Goal: Task Accomplishment & Management: Complete application form

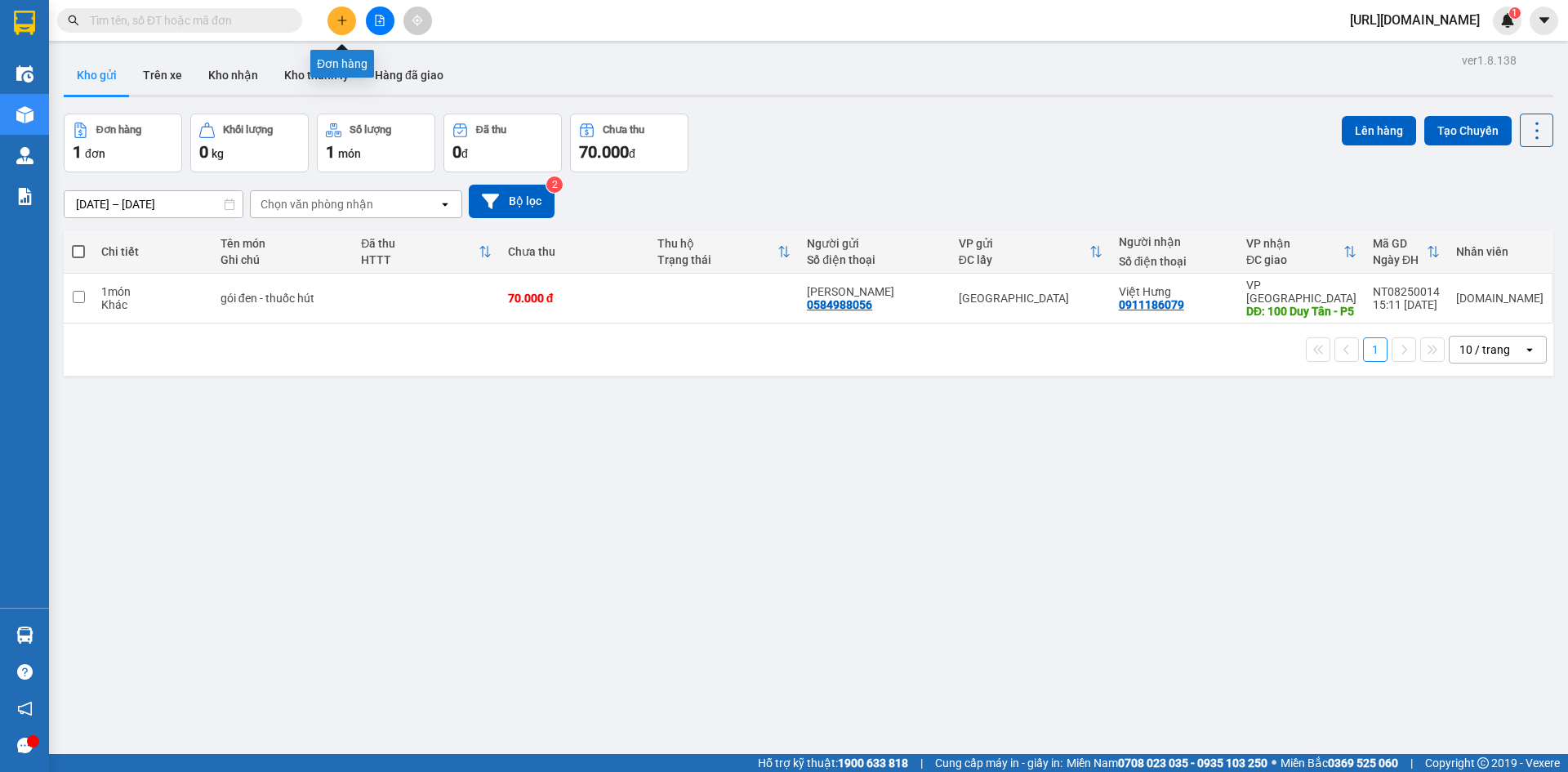
click at [343, 33] on button at bounding box center [342, 21] width 28 height 28
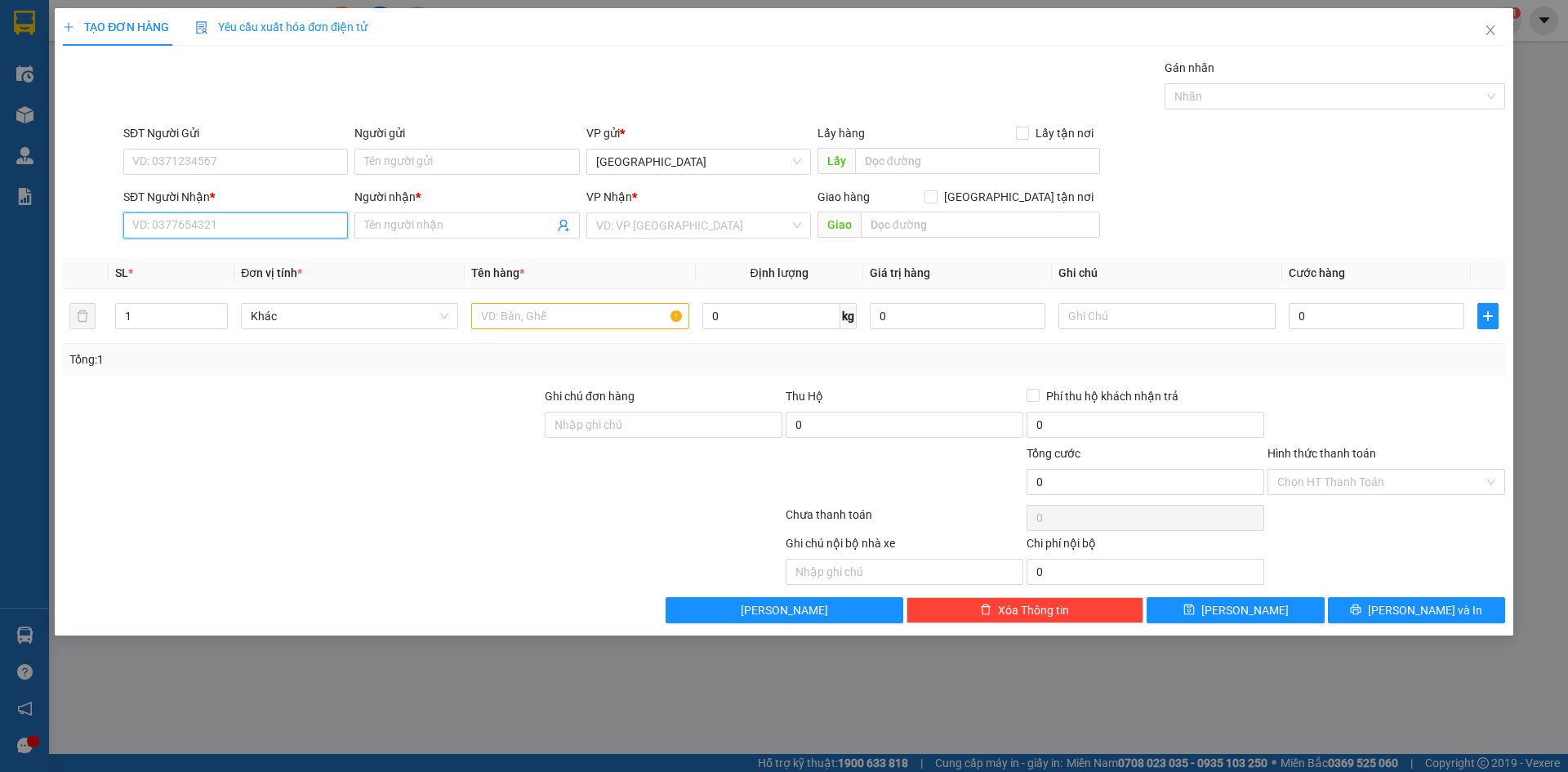
click at [250, 228] on input "SĐT Người Nhận *" at bounding box center [236, 225] width 225 height 27
click at [411, 226] on input "Người nhận *" at bounding box center [459, 225] width 189 height 18
type input "Luận"
click at [270, 221] on input "SĐT Người Nhận *" at bounding box center [236, 225] width 225 height 27
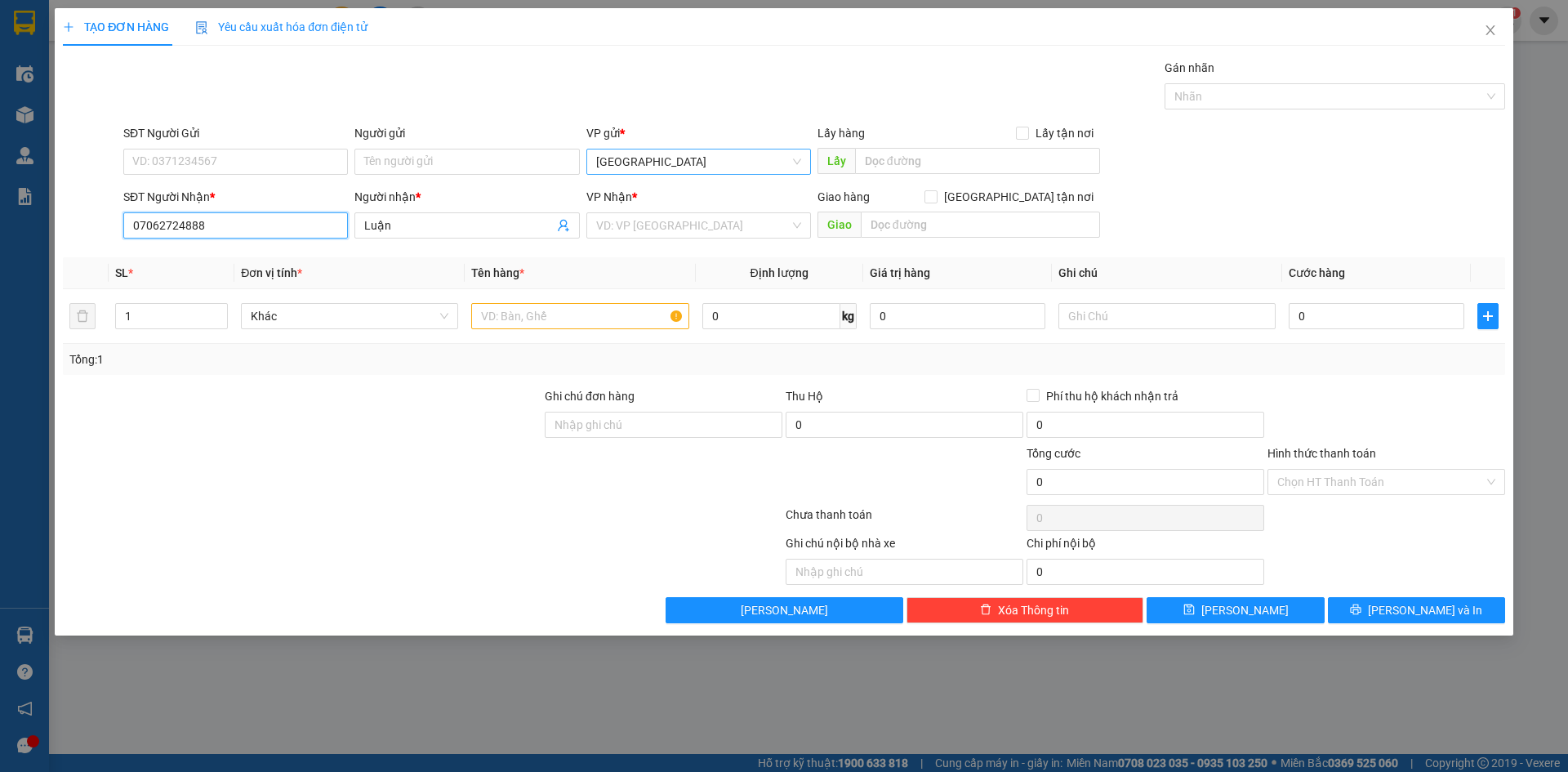
click at [641, 158] on span "[GEOGRAPHIC_DATA]" at bounding box center [698, 161] width 205 height 25
type input "07062724888"
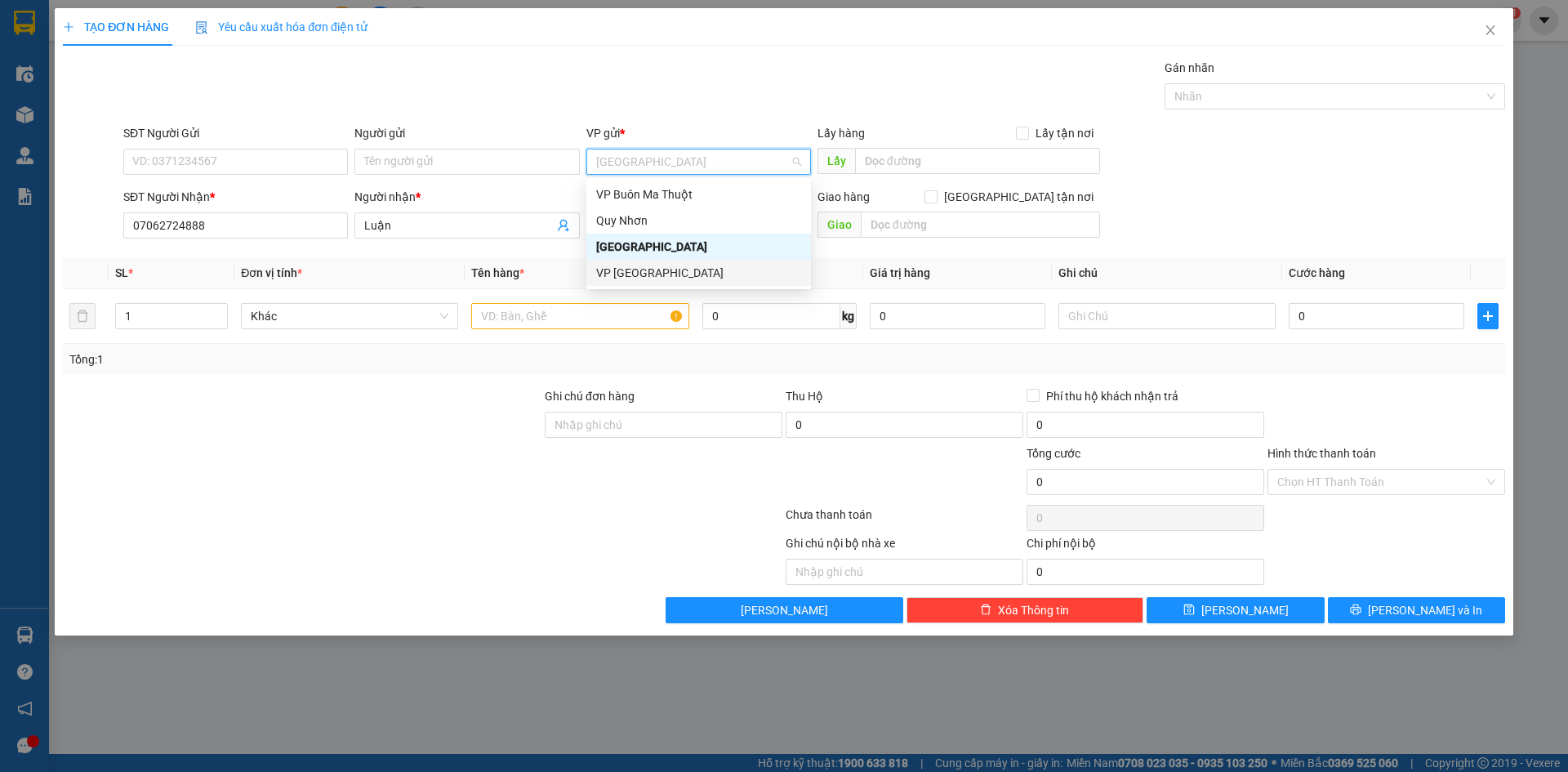
click at [669, 267] on div "VP [GEOGRAPHIC_DATA]" at bounding box center [698, 273] width 205 height 18
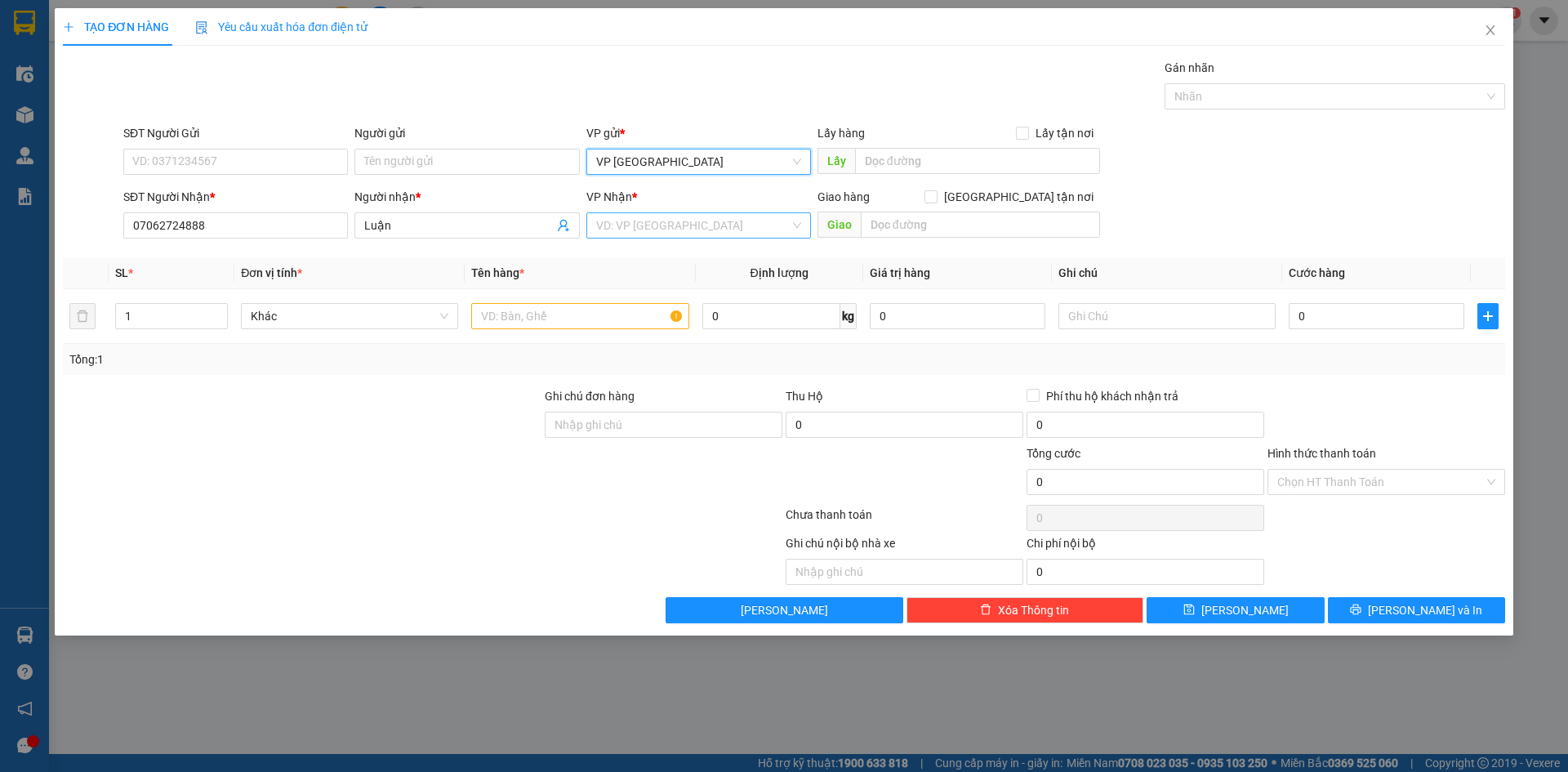
click at [681, 227] on input "search" at bounding box center [692, 225] width 193 height 25
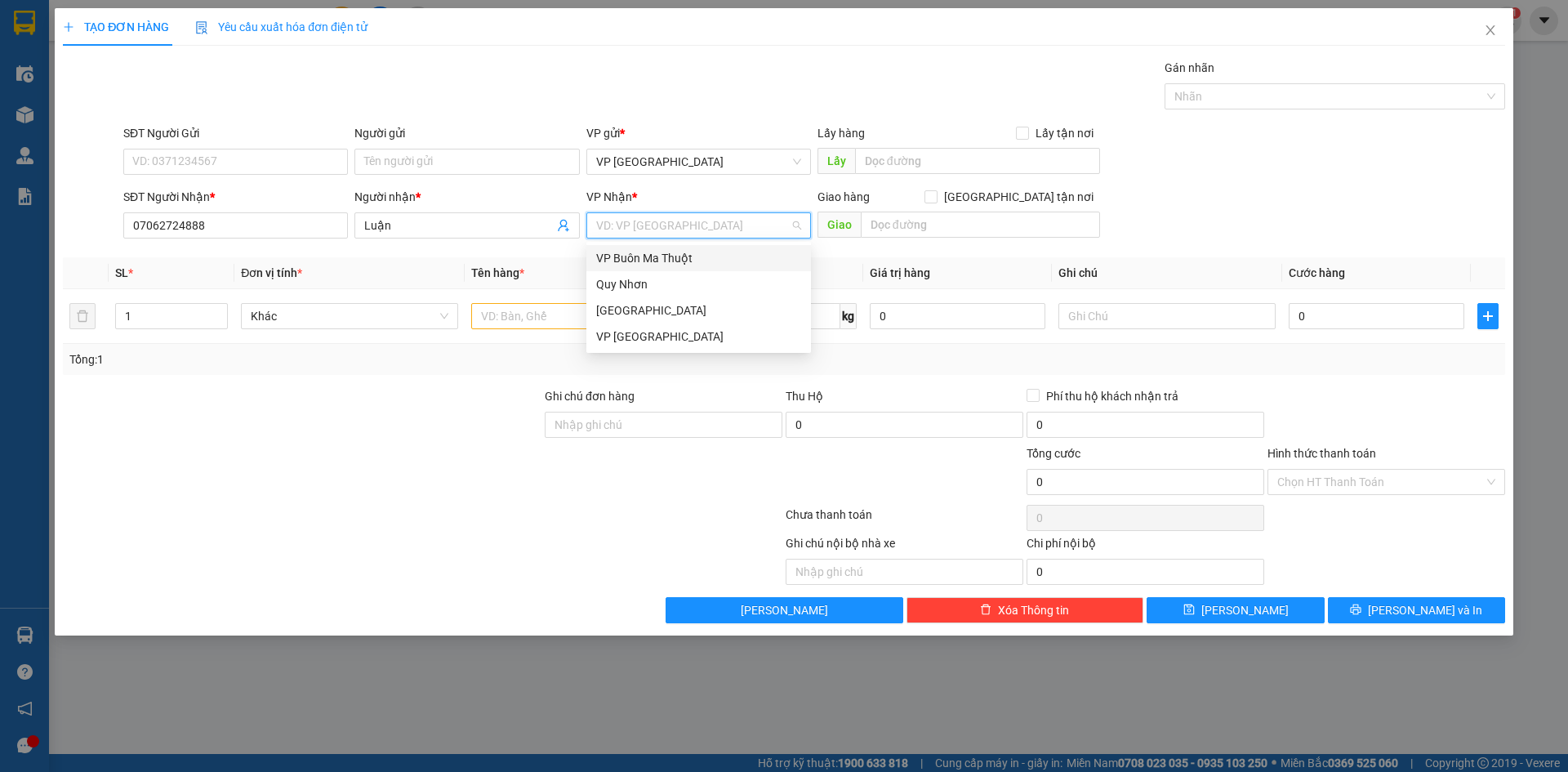
click at [680, 260] on div "VP Buôn Ma Thuột" at bounding box center [698, 258] width 205 height 18
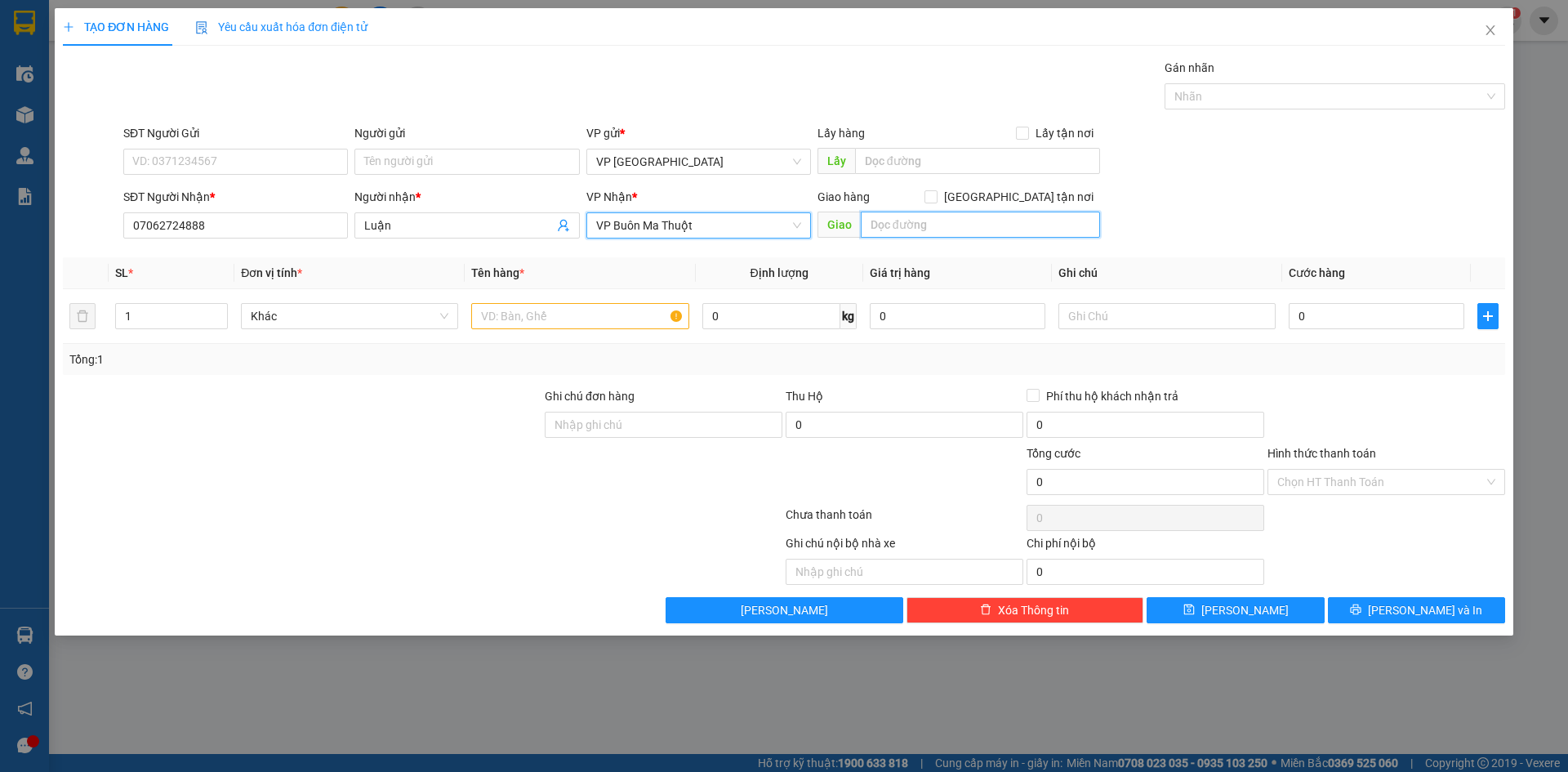
click at [1001, 225] on input "text" at bounding box center [981, 224] width 240 height 27
type input "văn phòng"
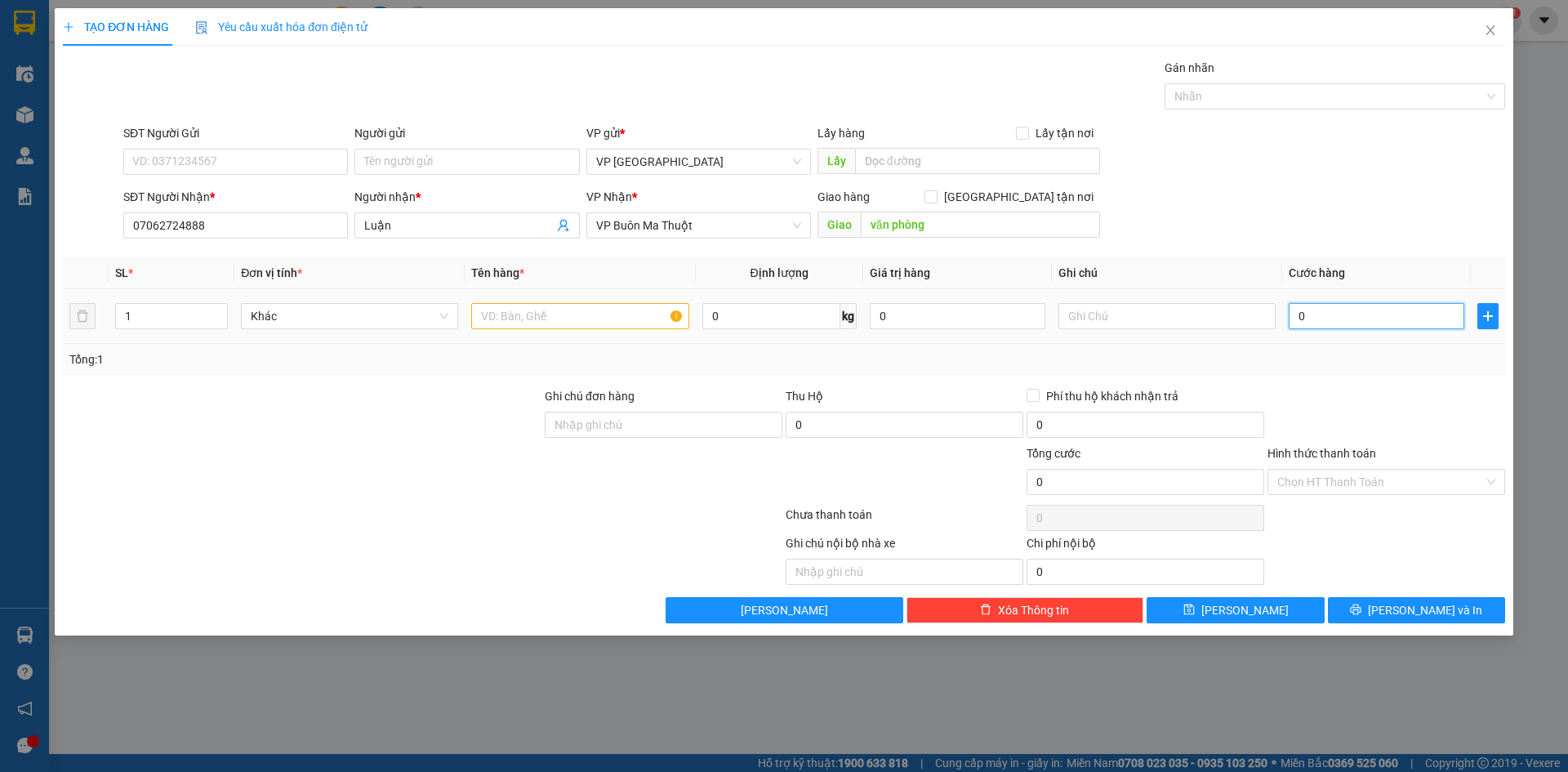
click at [1379, 325] on input "0" at bounding box center [1377, 316] width 176 height 27
type input "3"
type input "30"
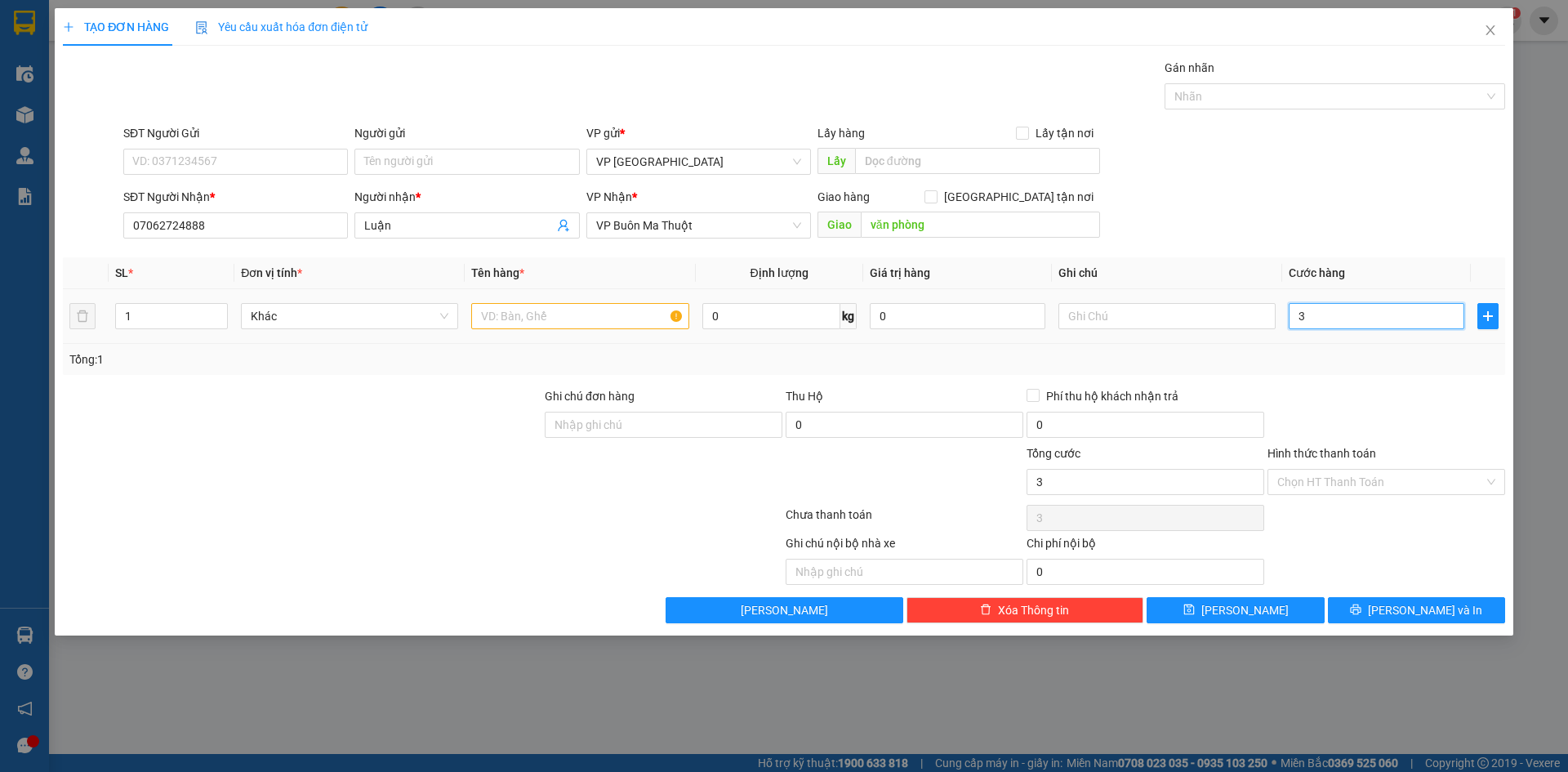
type input "30"
type input "300"
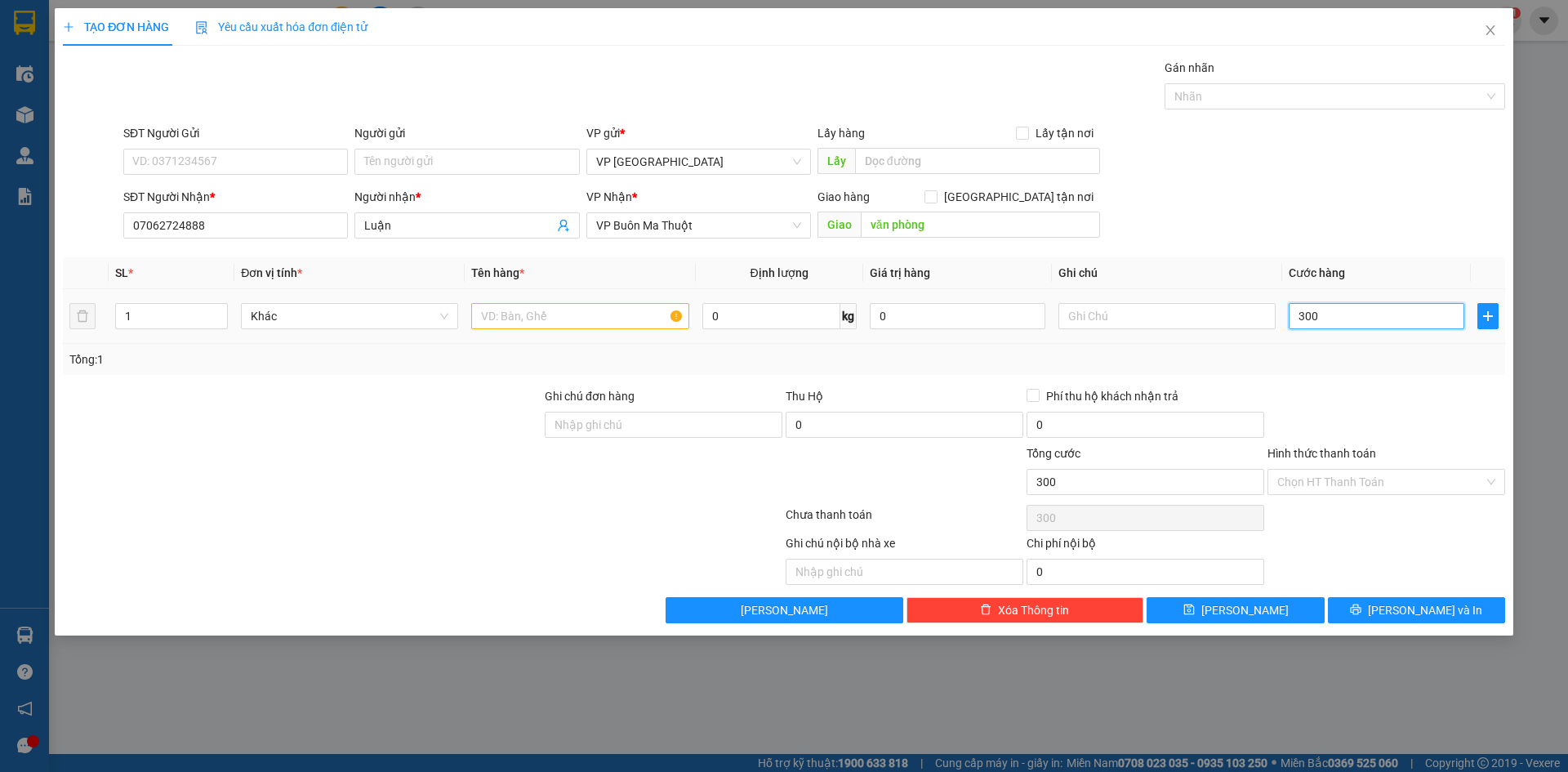
type input "3.000"
type input "30.000"
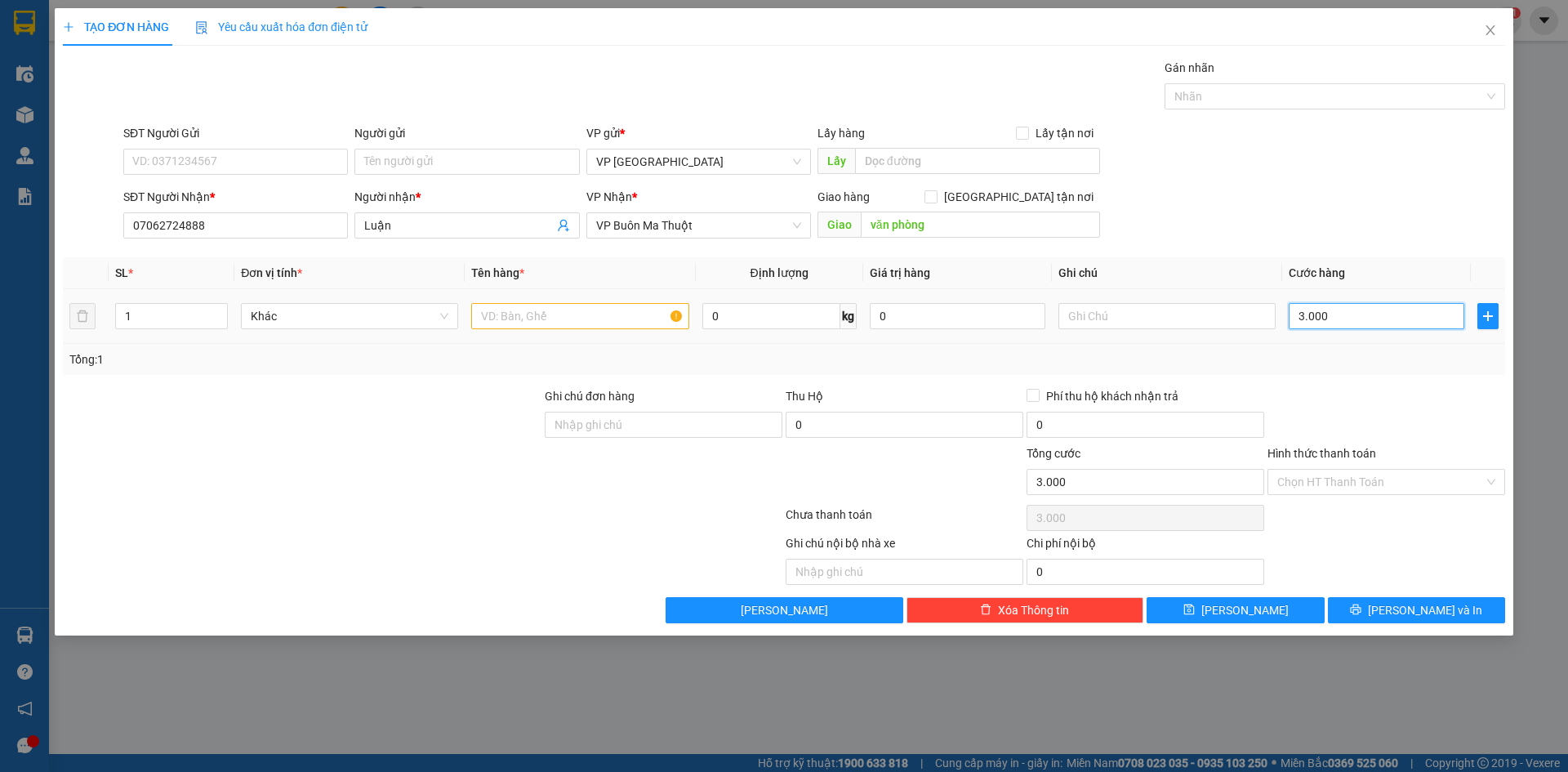
type input "30.000"
click at [1394, 366] on div "Tổng: 1" at bounding box center [784, 359] width 1430 height 18
click at [612, 308] on input "text" at bounding box center [579, 316] width 217 height 27
type input "thư"
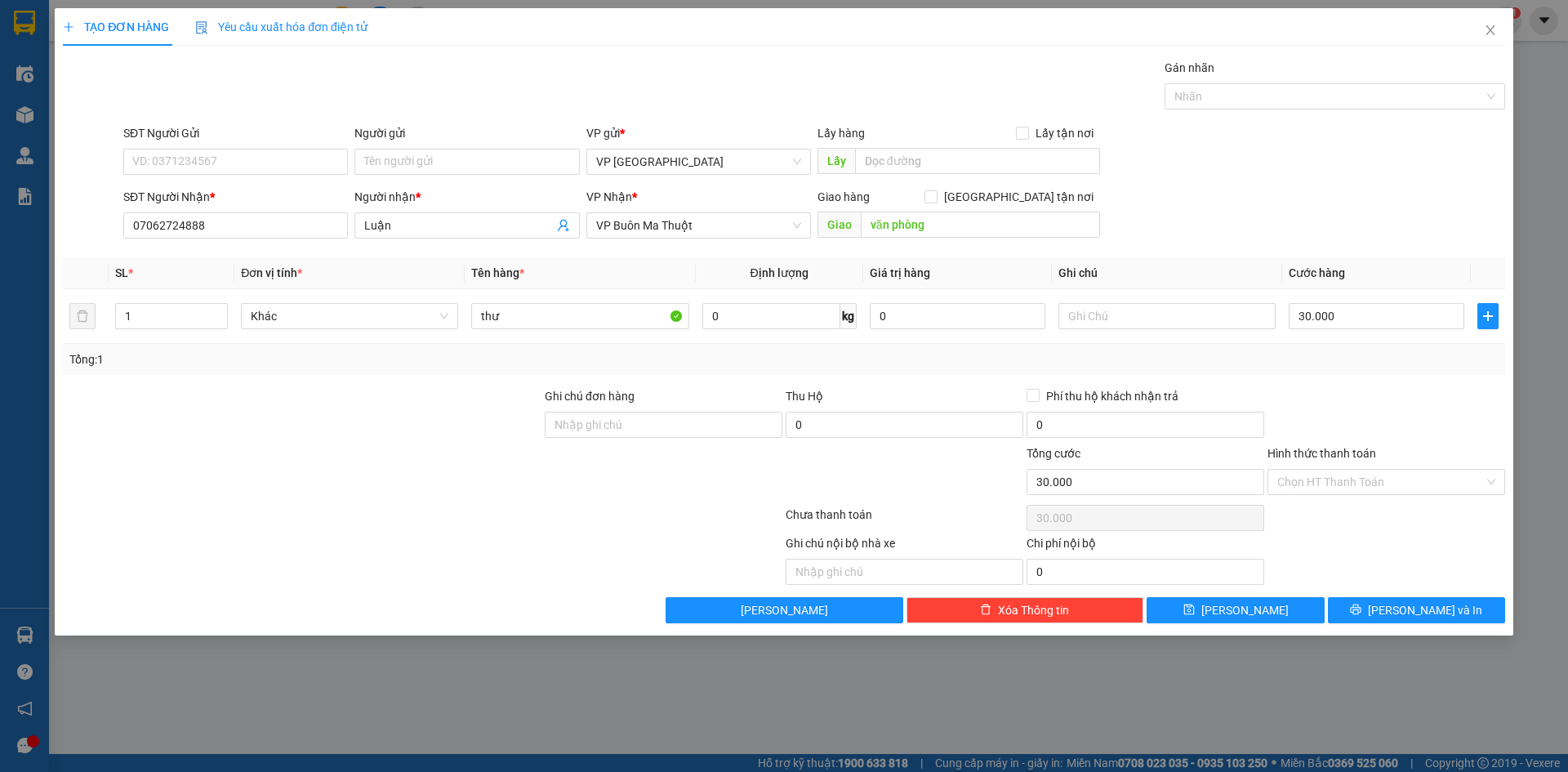
click at [615, 523] on div at bounding box center [422, 518] width 723 height 32
click at [1363, 484] on input "Hình thức thanh toán" at bounding box center [1380, 481] width 206 height 25
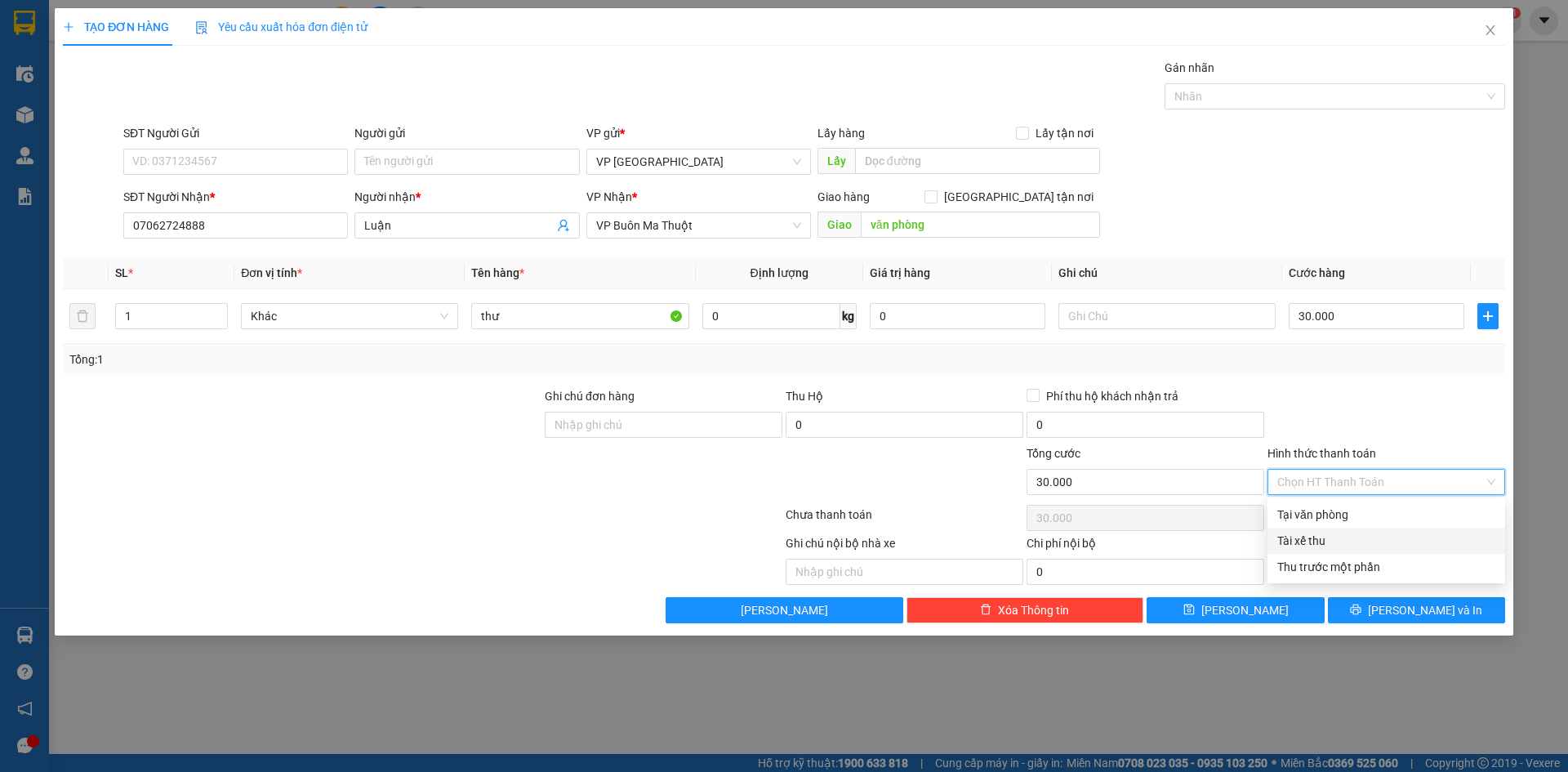
click at [1362, 541] on div "Tài xế thu" at bounding box center [1386, 541] width 218 height 18
type input "0"
click at [1276, 615] on button "[PERSON_NAME]" at bounding box center [1235, 610] width 178 height 27
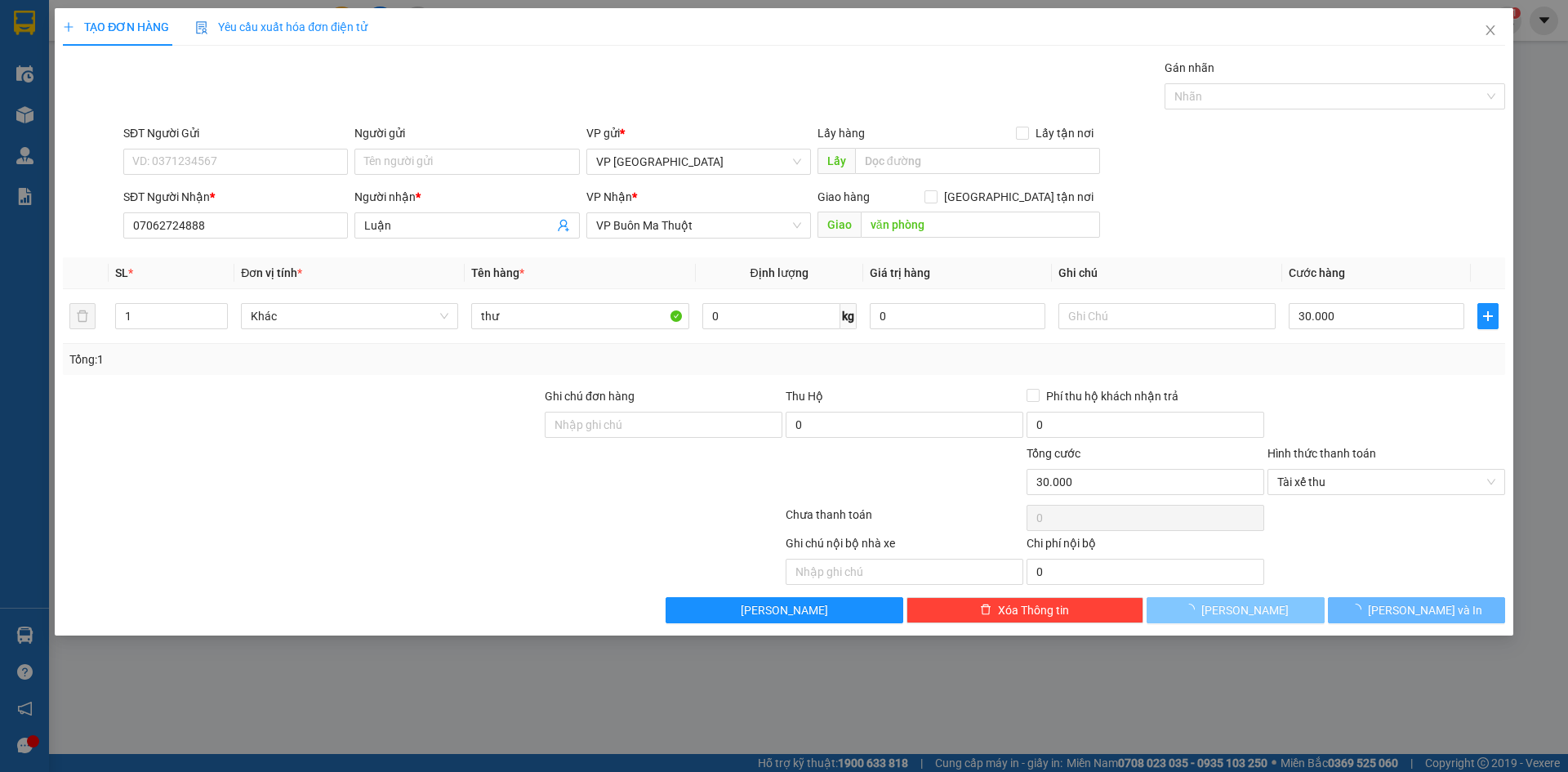
type input "0"
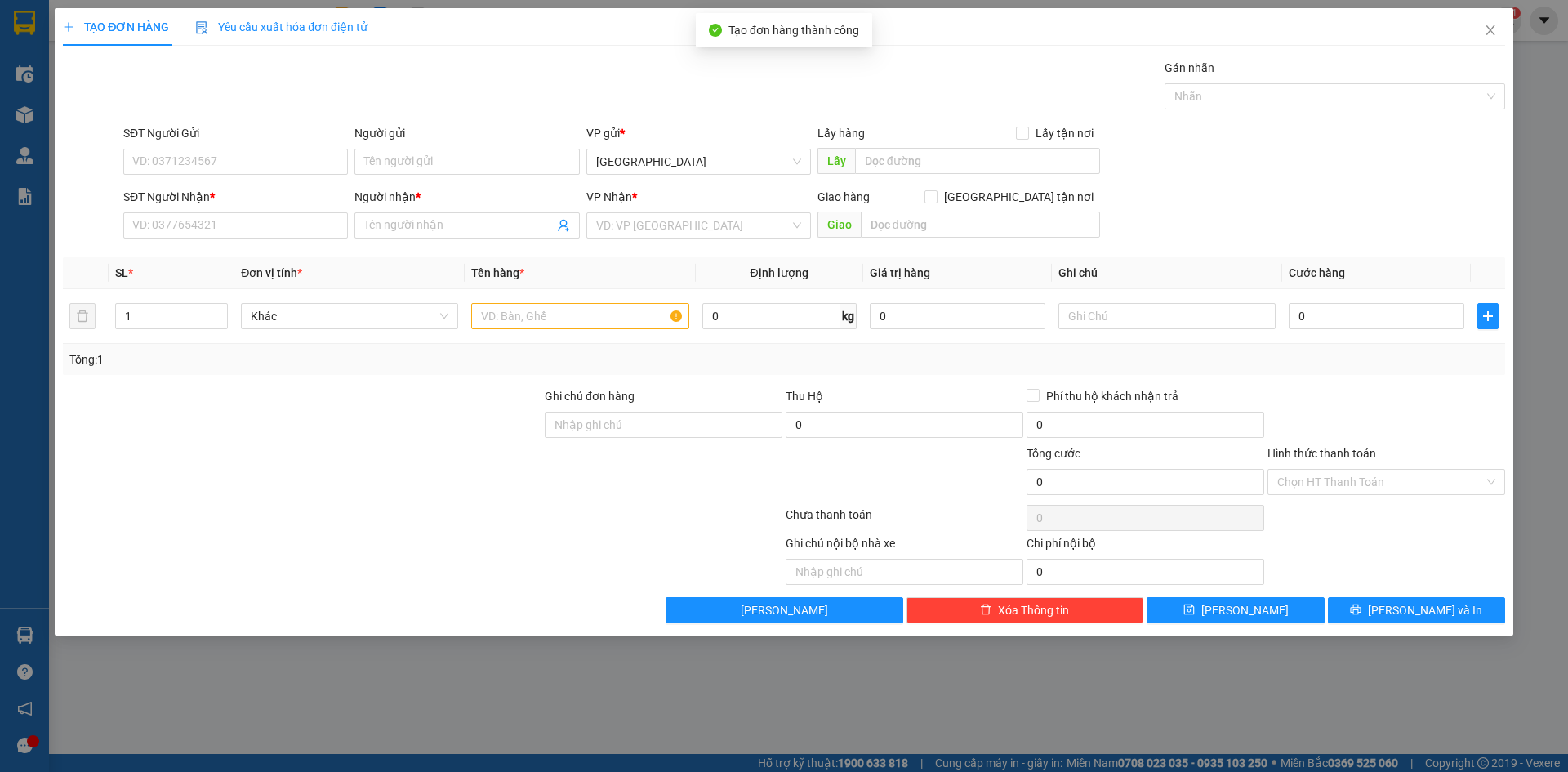
click at [326, 642] on div "TẠO ĐƠN HÀNG Yêu cầu xuất hóa đơn điện tử Transit Pickup Surcharge Ids Transit …" at bounding box center [784, 386] width 1568 height 772
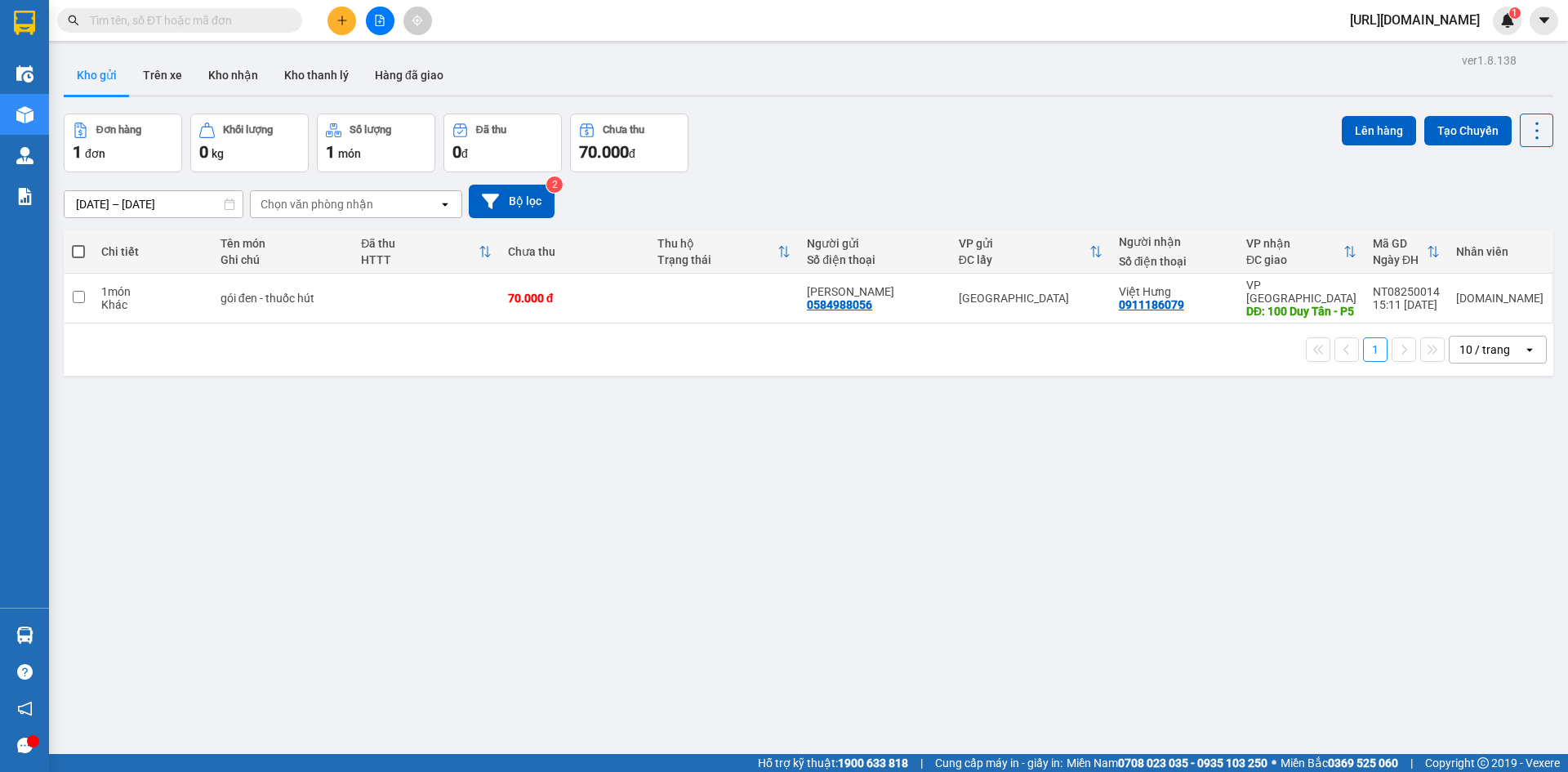
click at [86, 76] on button "Kho gửi" at bounding box center [96, 76] width 66 height 39
click at [503, 204] on button "Bộ lọc" at bounding box center [512, 201] width 85 height 33
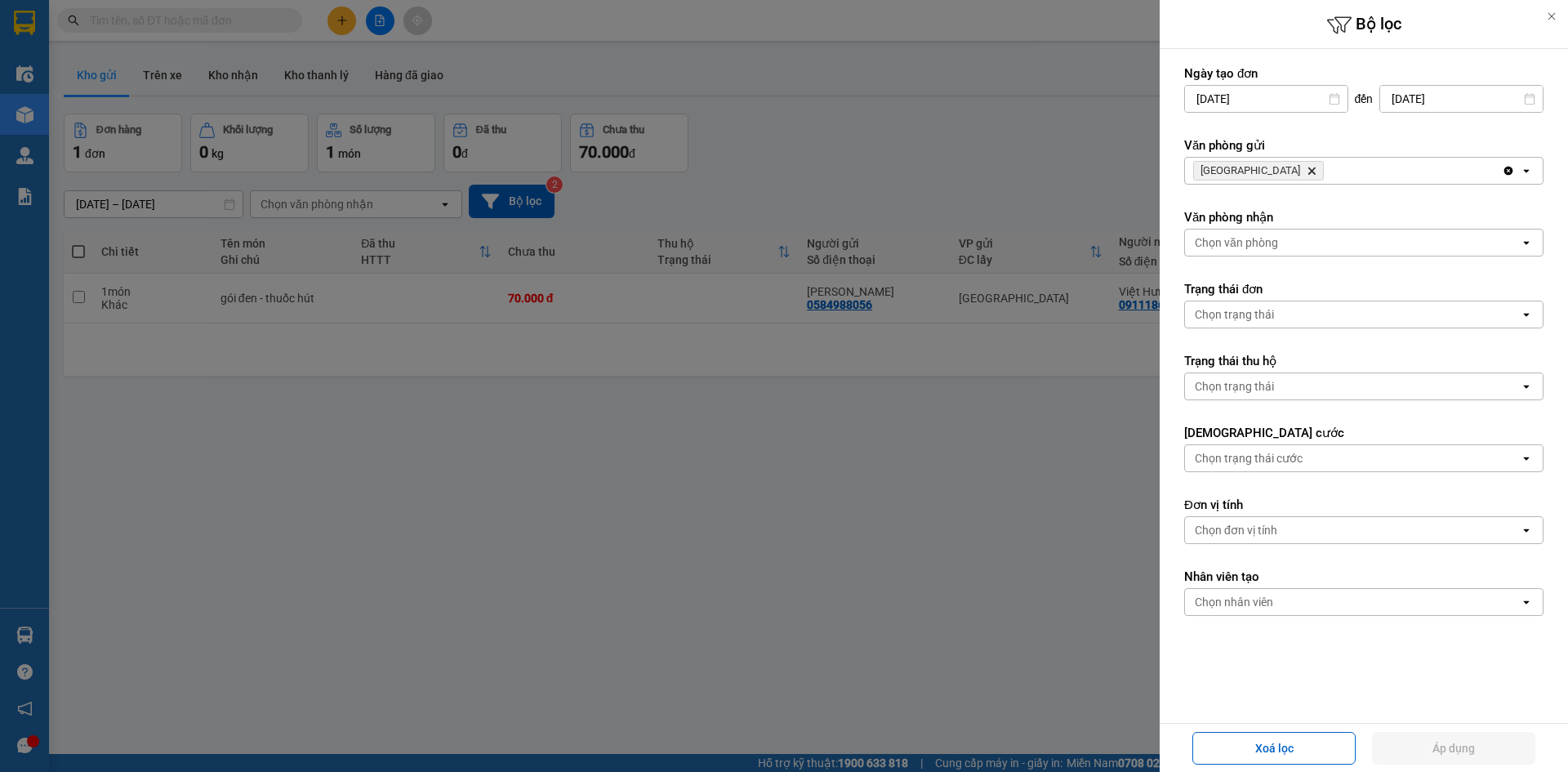
click at [1505, 171] on icon "Clear all" at bounding box center [1509, 171] width 9 height 9
click at [1488, 172] on div "Chọn văn phòng" at bounding box center [1352, 171] width 335 height 27
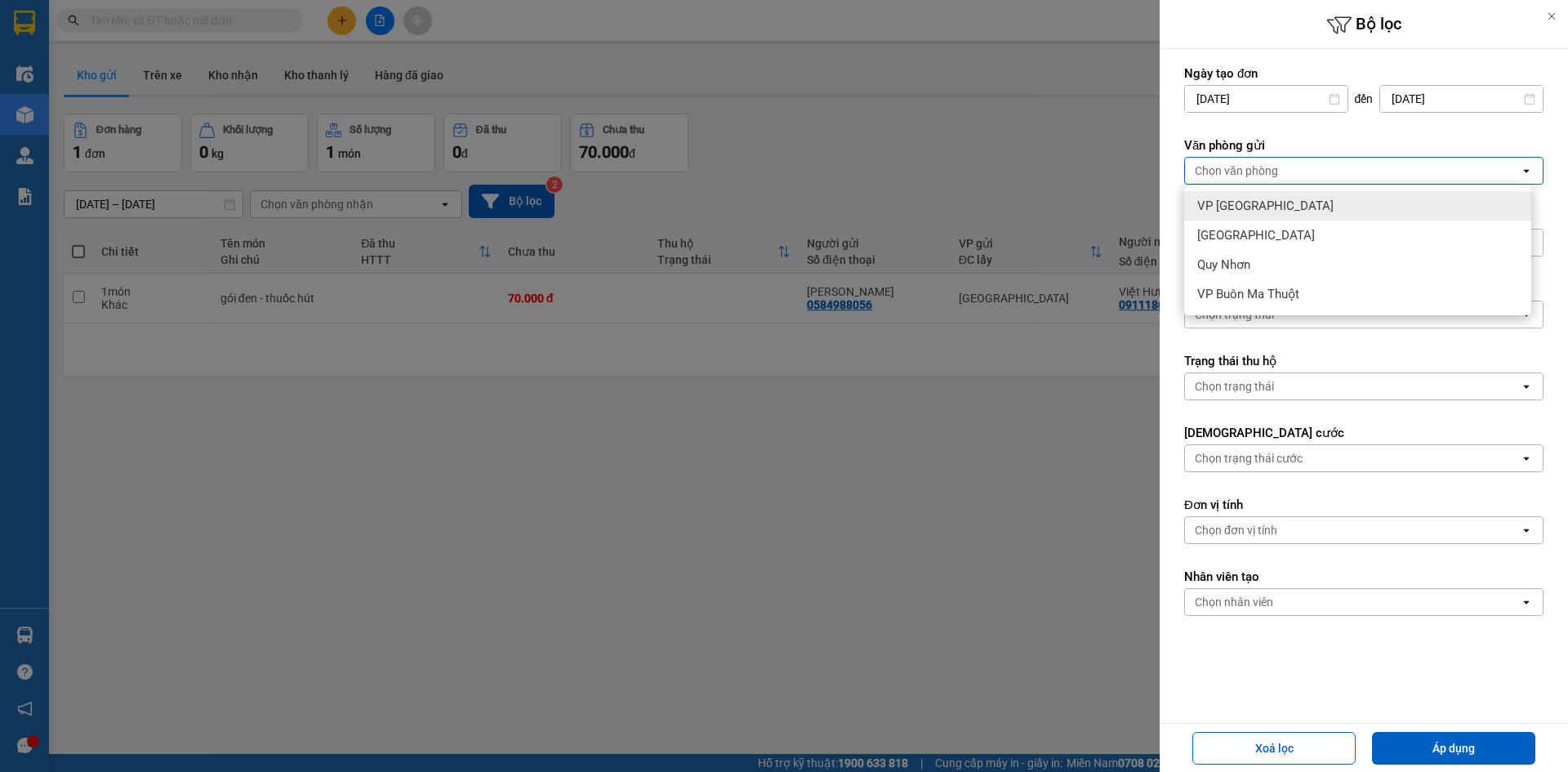
click at [1286, 211] on div "VP [GEOGRAPHIC_DATA]" at bounding box center [1358, 206] width 348 height 29
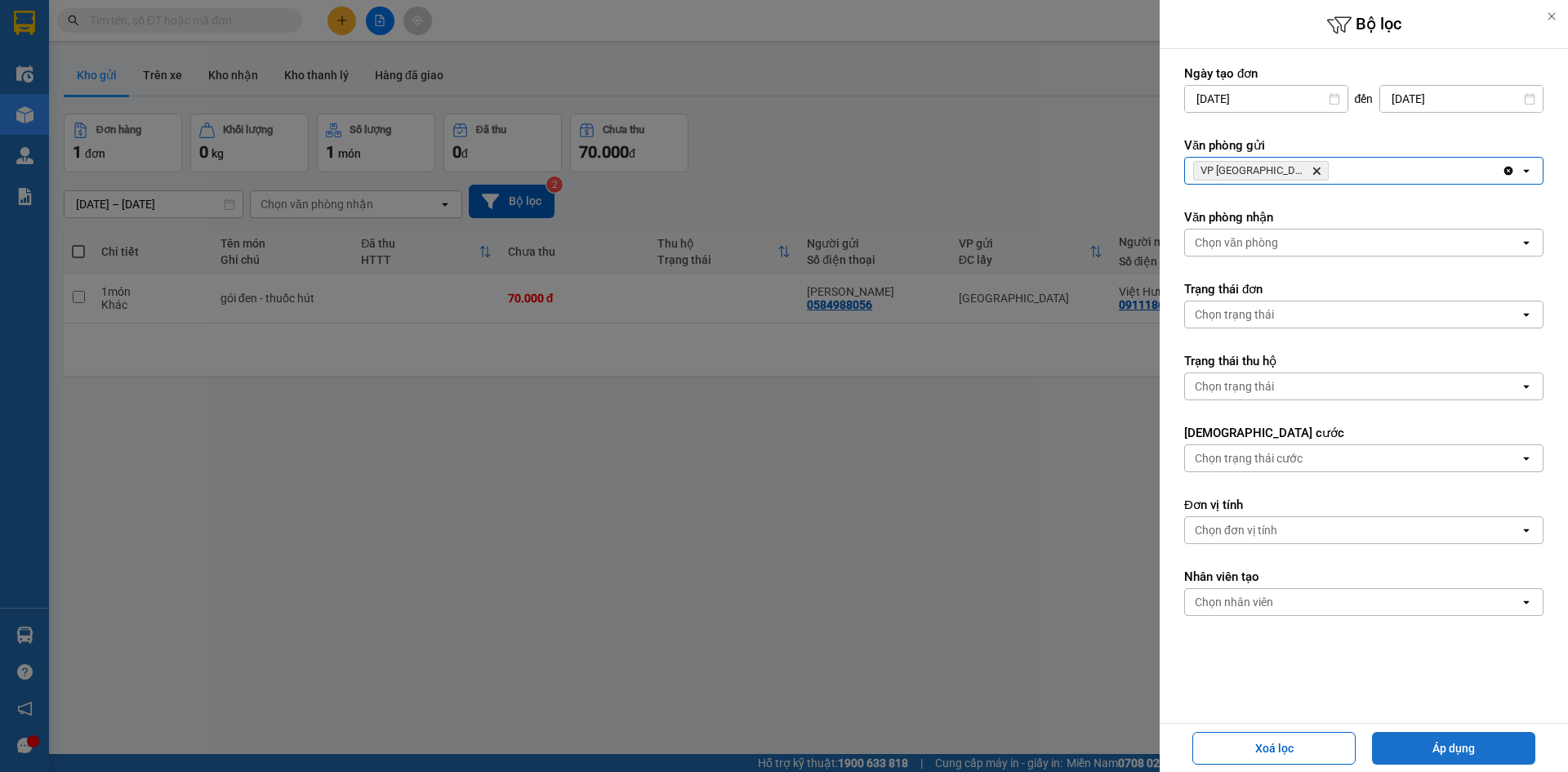
click at [1441, 740] on button "Áp dụng" at bounding box center [1454, 747] width 163 height 32
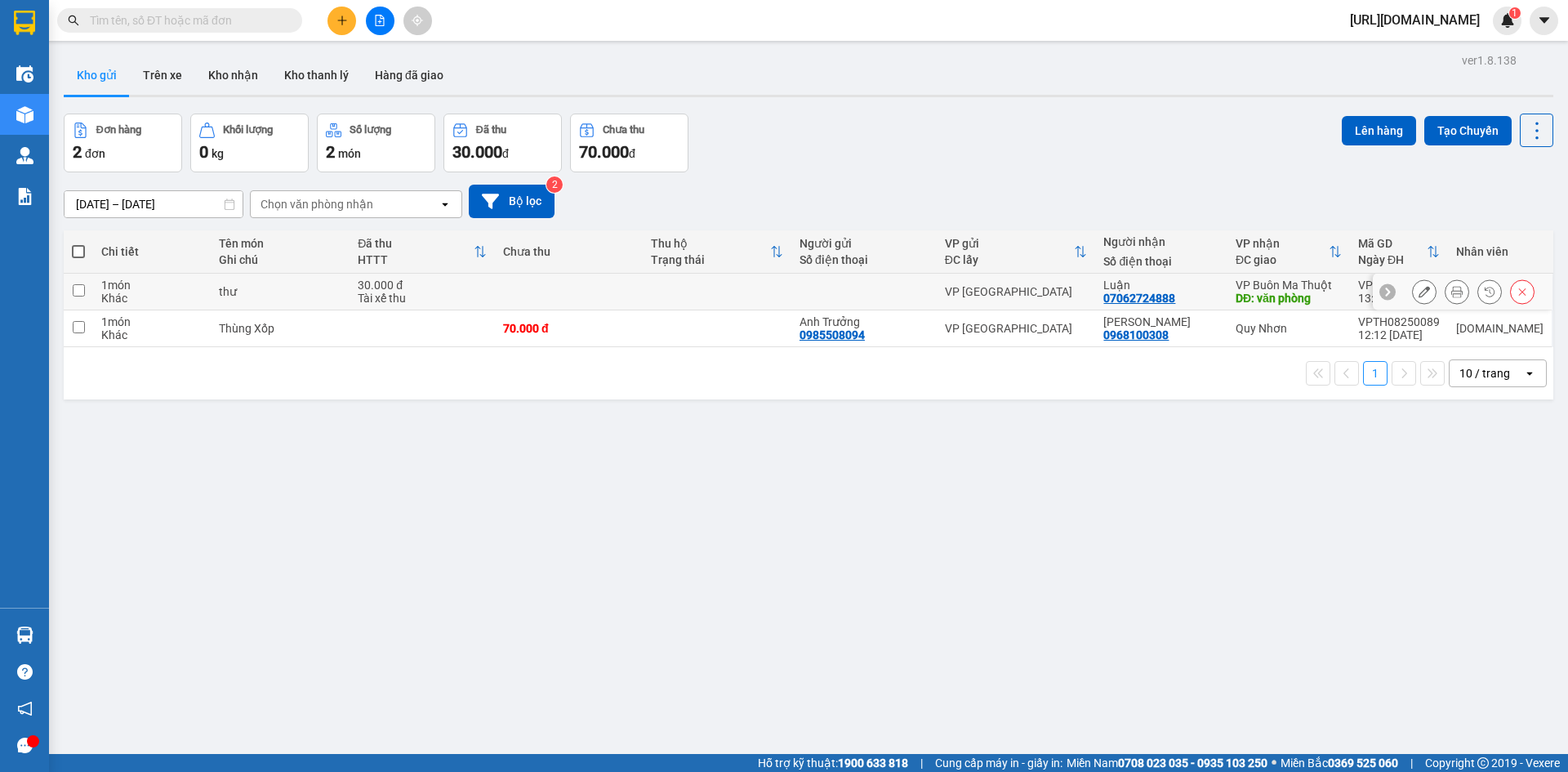
click at [79, 294] on input "checkbox" at bounding box center [79, 291] width 12 height 12
checkbox input "true"
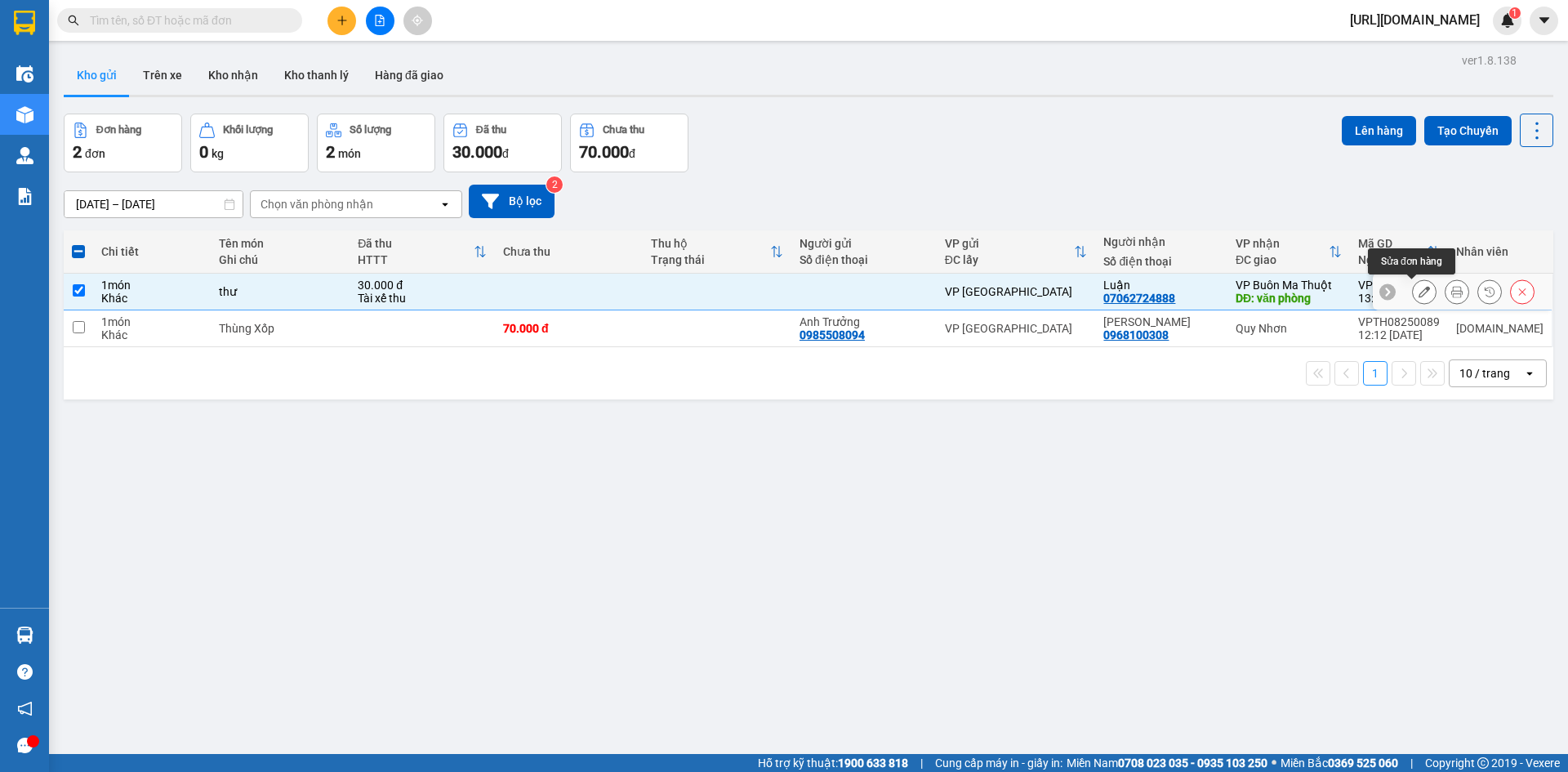
click at [1413, 288] on button at bounding box center [1424, 292] width 23 height 28
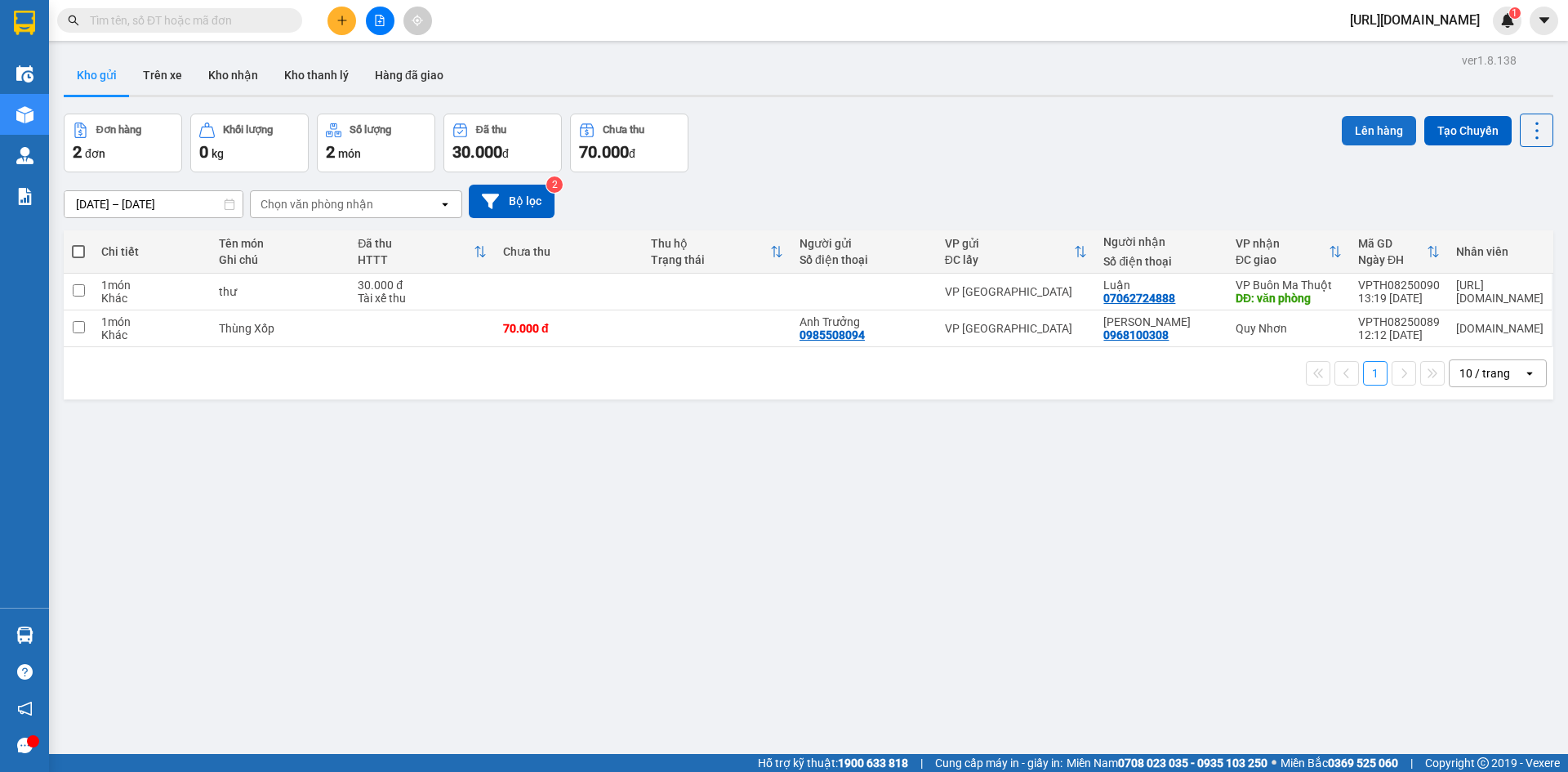
click at [1379, 126] on button "Lên hàng" at bounding box center [1379, 131] width 75 height 29
click at [84, 290] on input "checkbox" at bounding box center [79, 291] width 12 height 12
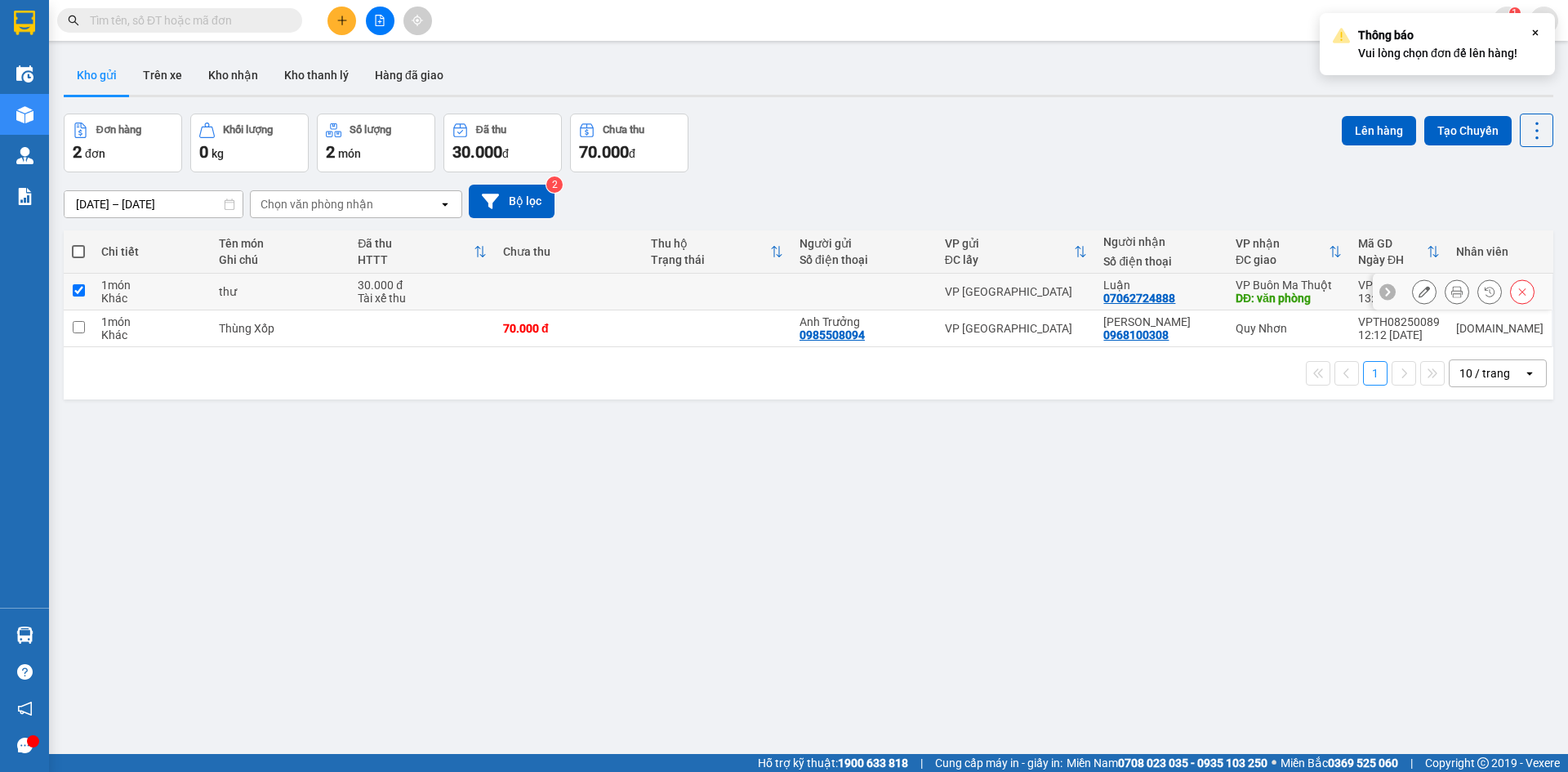
checkbox input "true"
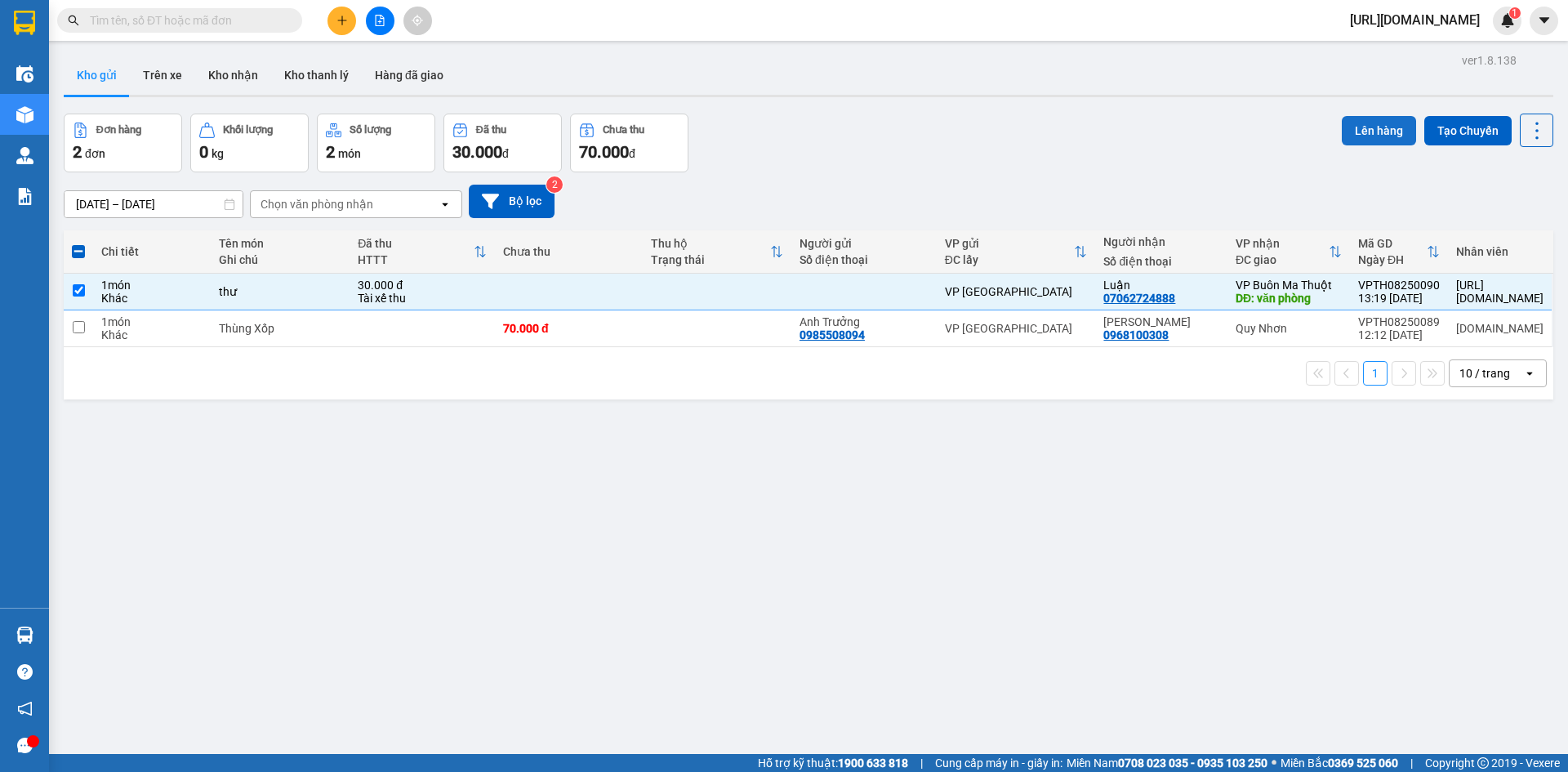
click at [1349, 133] on button "Lên hàng" at bounding box center [1379, 131] width 75 height 29
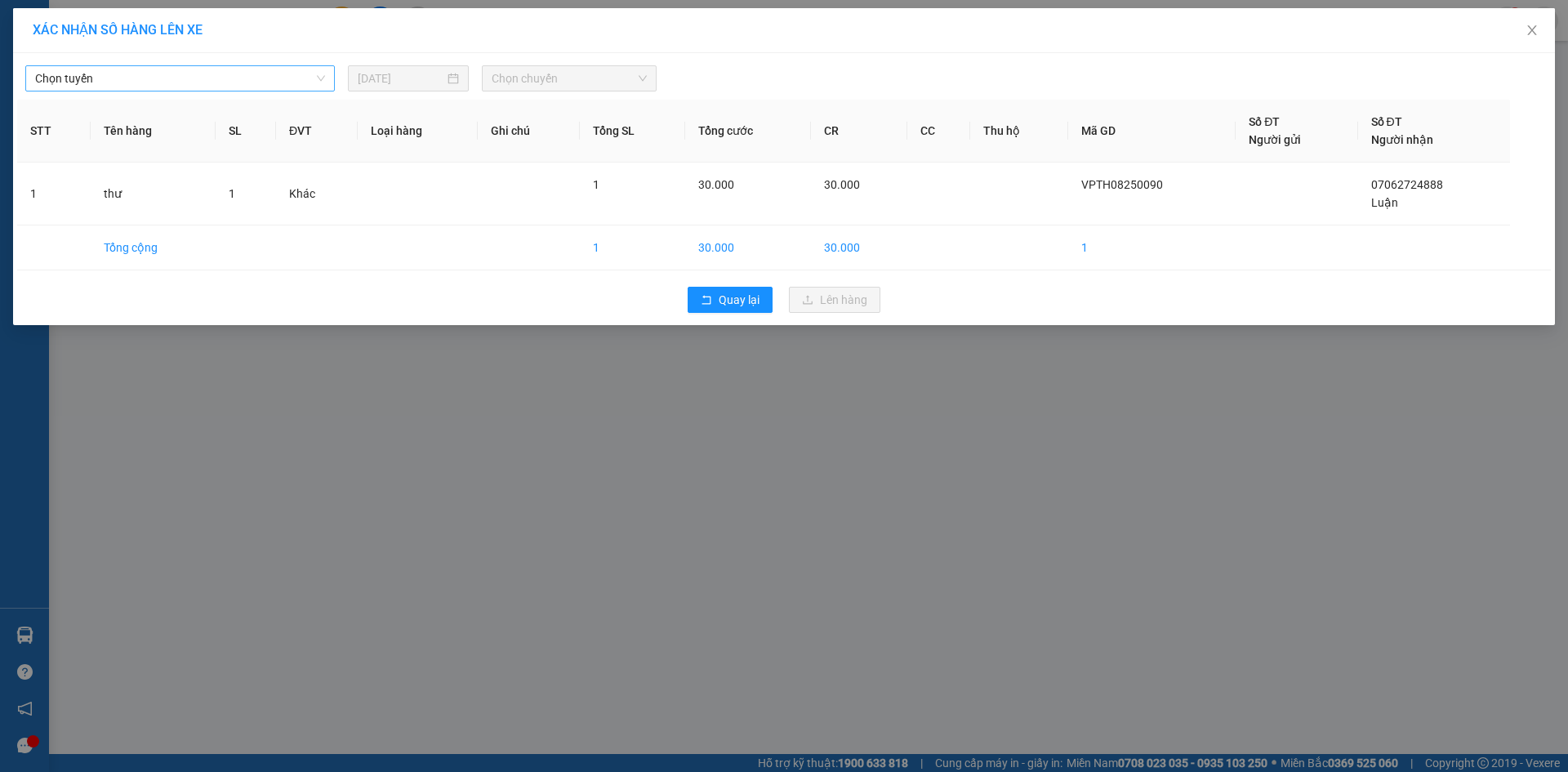
click at [272, 75] on span "Chọn tuyến" at bounding box center [180, 78] width 290 height 25
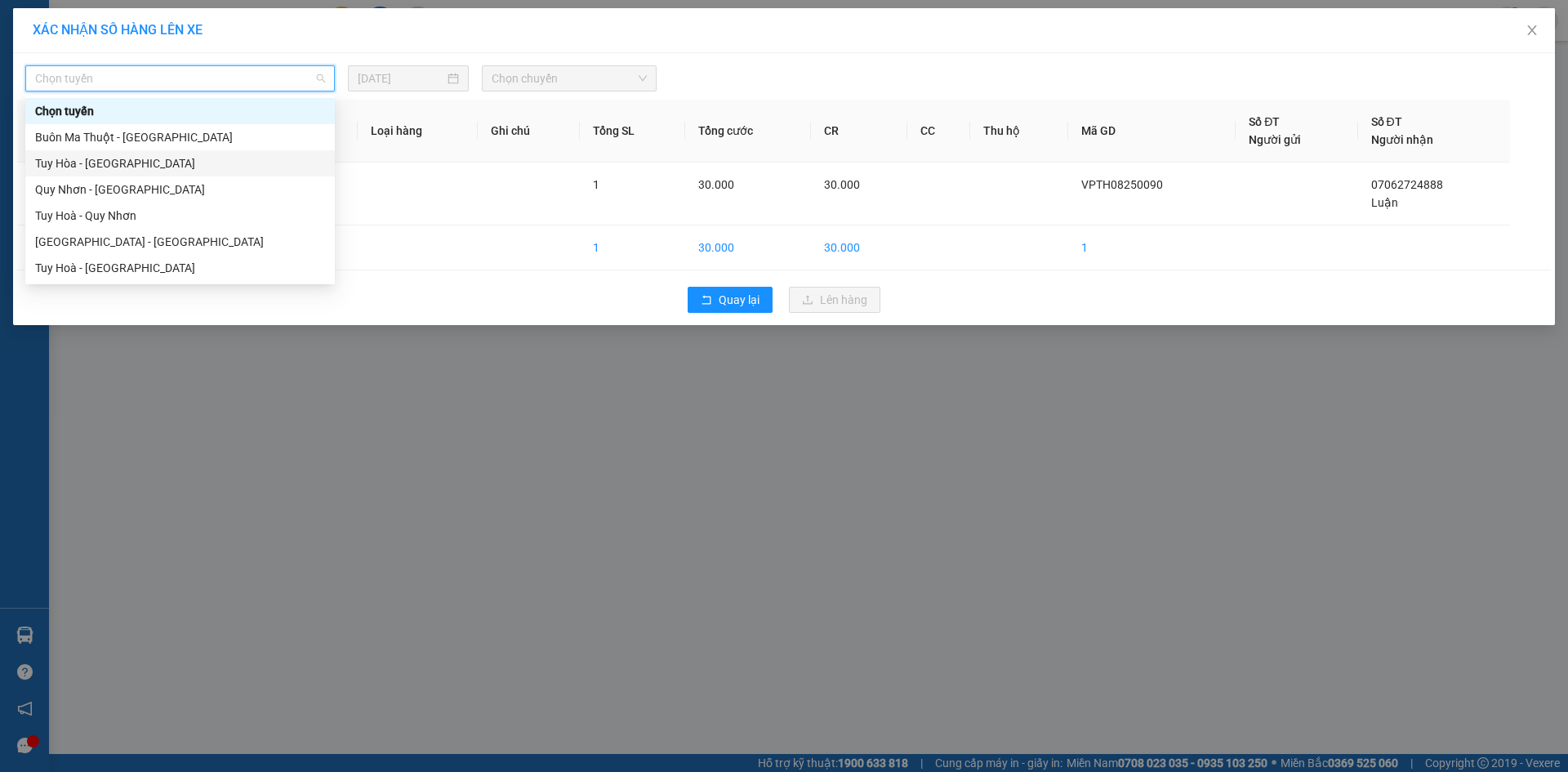
click at [148, 167] on div "Tuy Hòa - [GEOGRAPHIC_DATA]" at bounding box center [180, 163] width 290 height 18
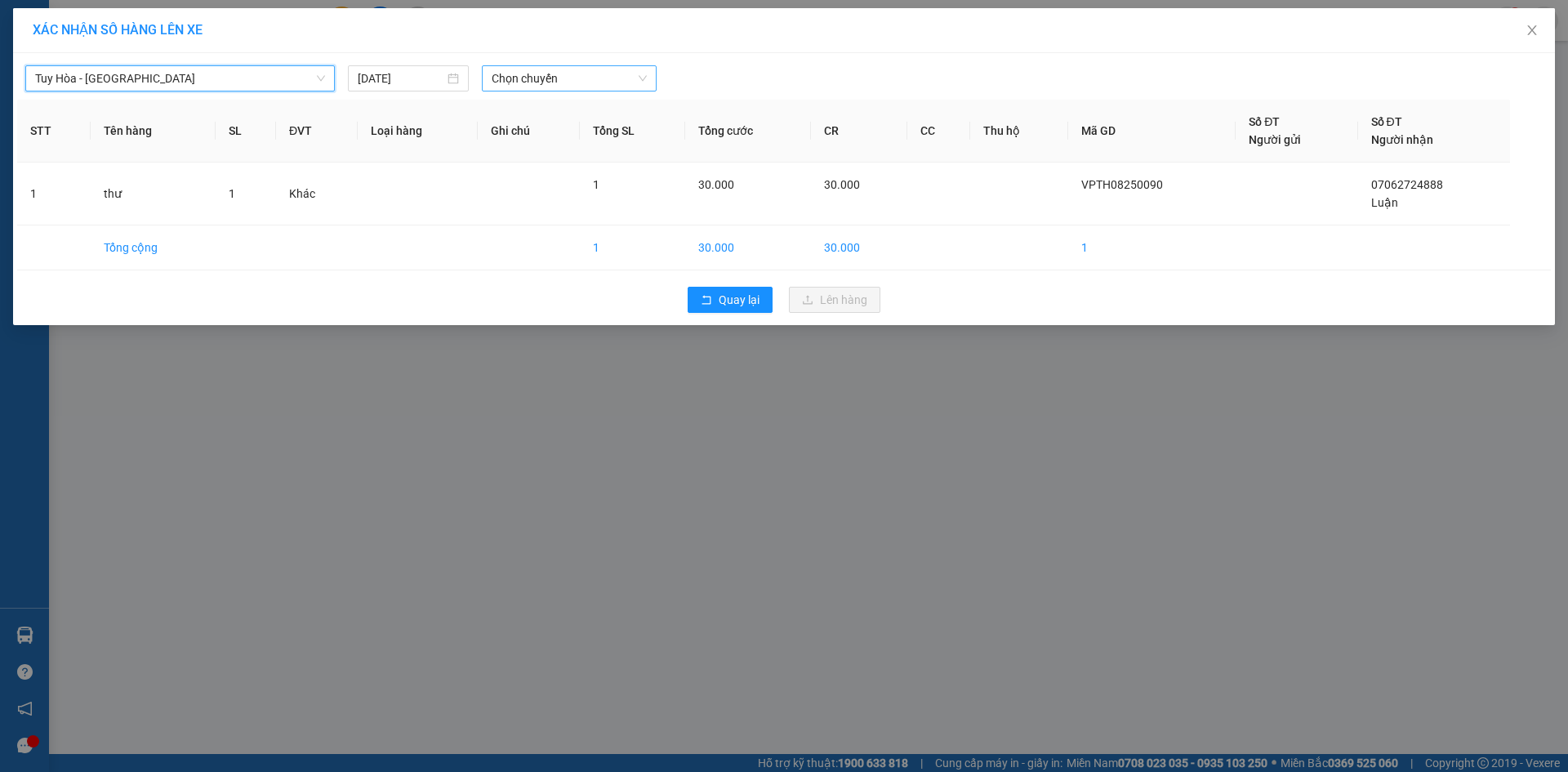
click at [522, 80] on span "Chọn chuyến" at bounding box center [569, 78] width 155 height 25
click at [580, 74] on span "Chọn chuyến" at bounding box center [569, 78] width 155 height 25
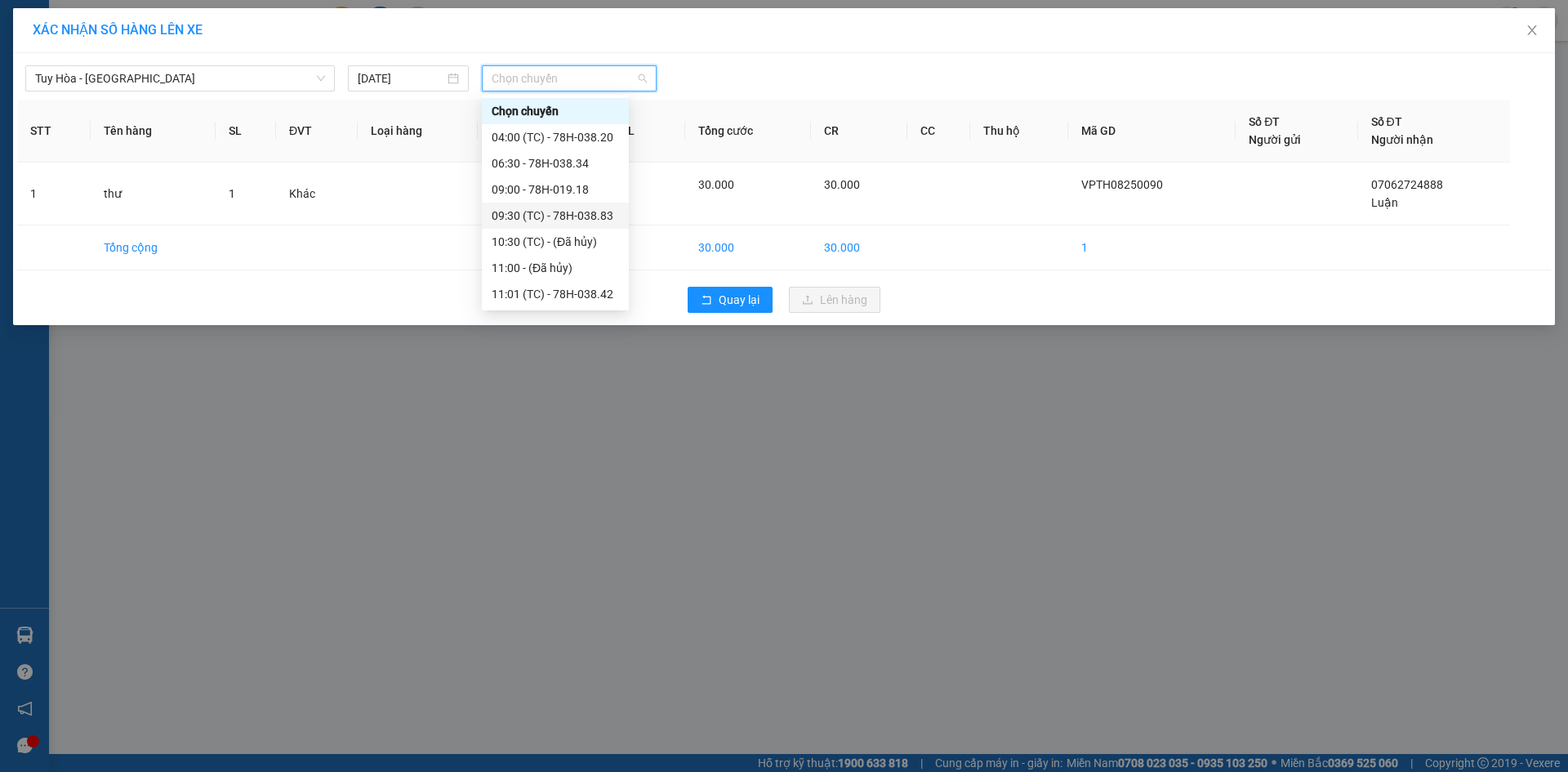
click at [551, 207] on div "09:30 (TC) - 78H-038.83" at bounding box center [556, 215] width 128 height 18
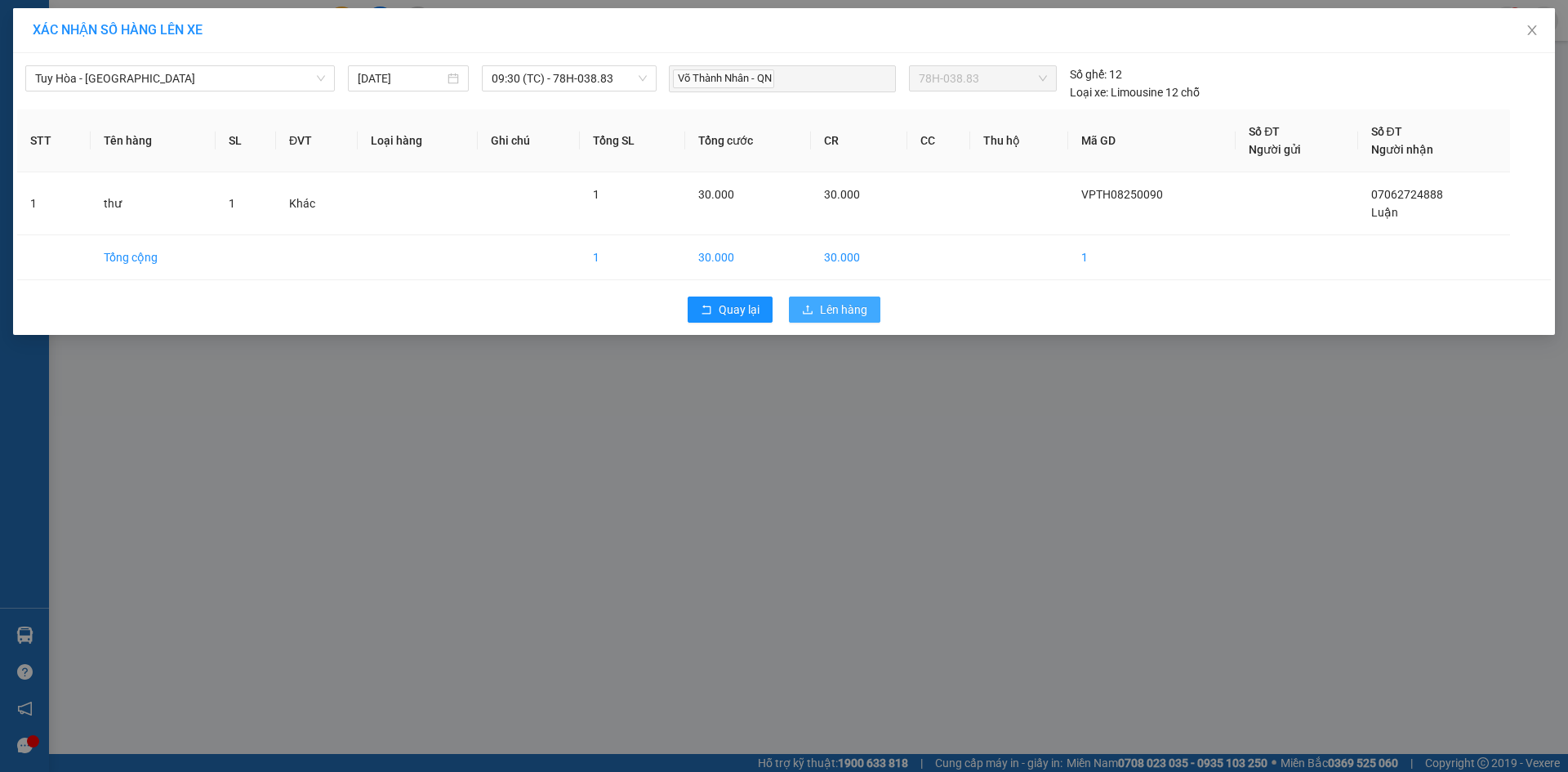
click at [839, 314] on span "Lên hàng" at bounding box center [843, 309] width 47 height 18
